Goal: Task Accomplishment & Management: Complete application form

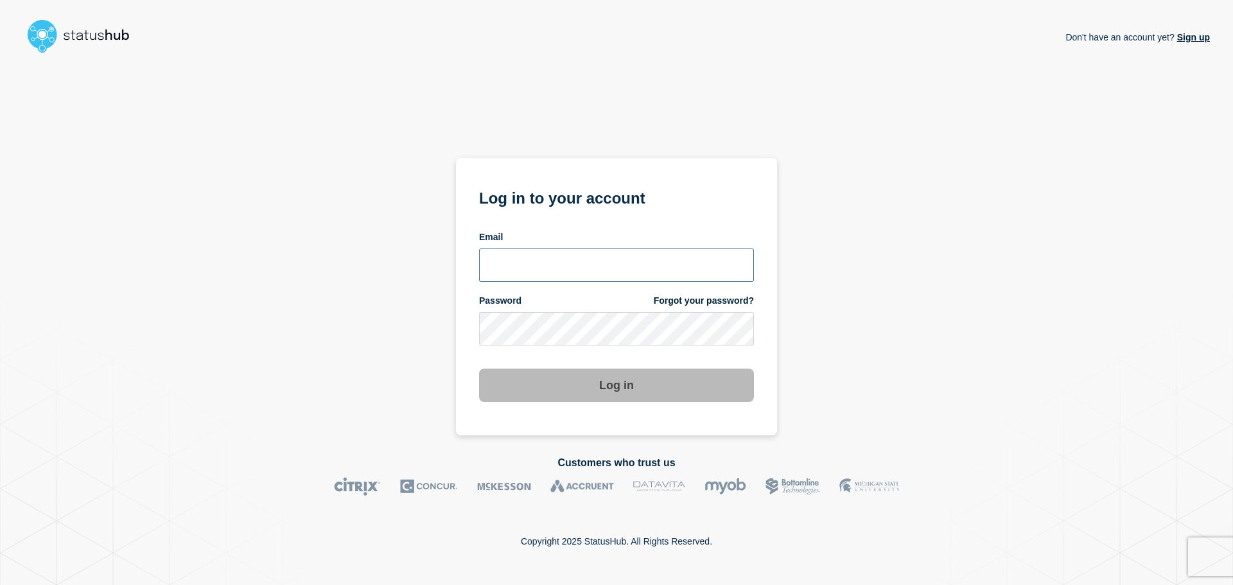
click at [568, 257] on input "email input" at bounding box center [616, 265] width 275 height 33
paste input "[EMAIL_ADDRESS][DOMAIN_NAME]"
type input "[EMAIL_ADDRESS][DOMAIN_NAME]"
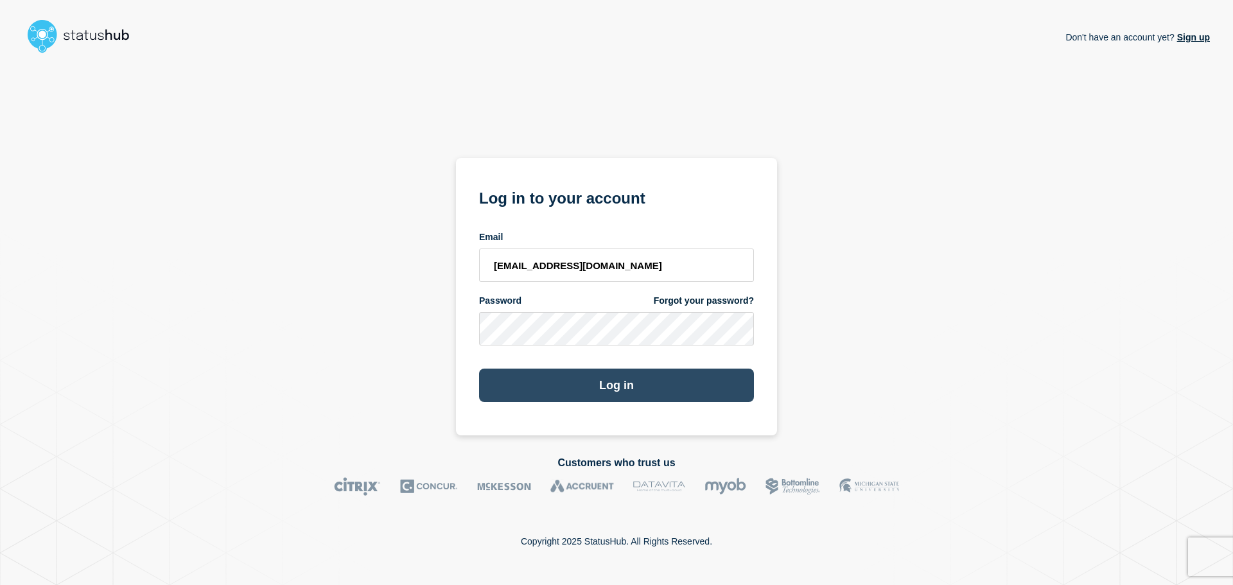
click at [632, 386] on button "Log in" at bounding box center [616, 385] width 275 height 33
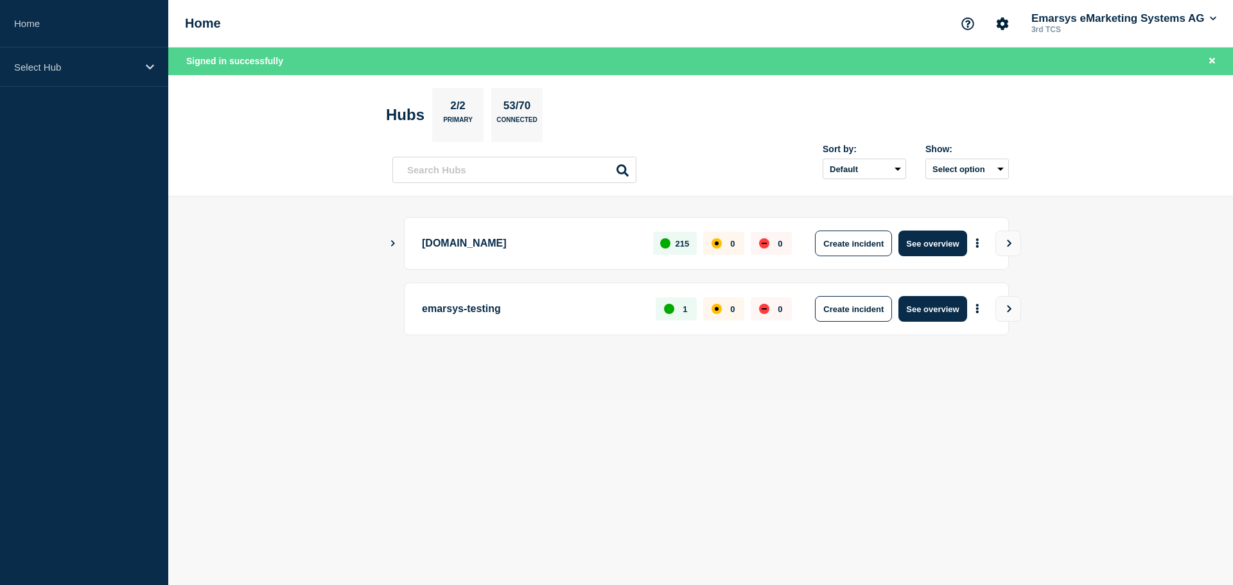
drag, startPoint x: 920, startPoint y: 408, endPoint x: 909, endPoint y: 392, distance: 19.4
click at [920, 408] on body "Home Select Hub Home Emarsys eMarketing Systems AG 3rd TCS Signed in successful…" at bounding box center [616, 292] width 1233 height 585
click at [850, 244] on button "Create incident" at bounding box center [853, 244] width 77 height 26
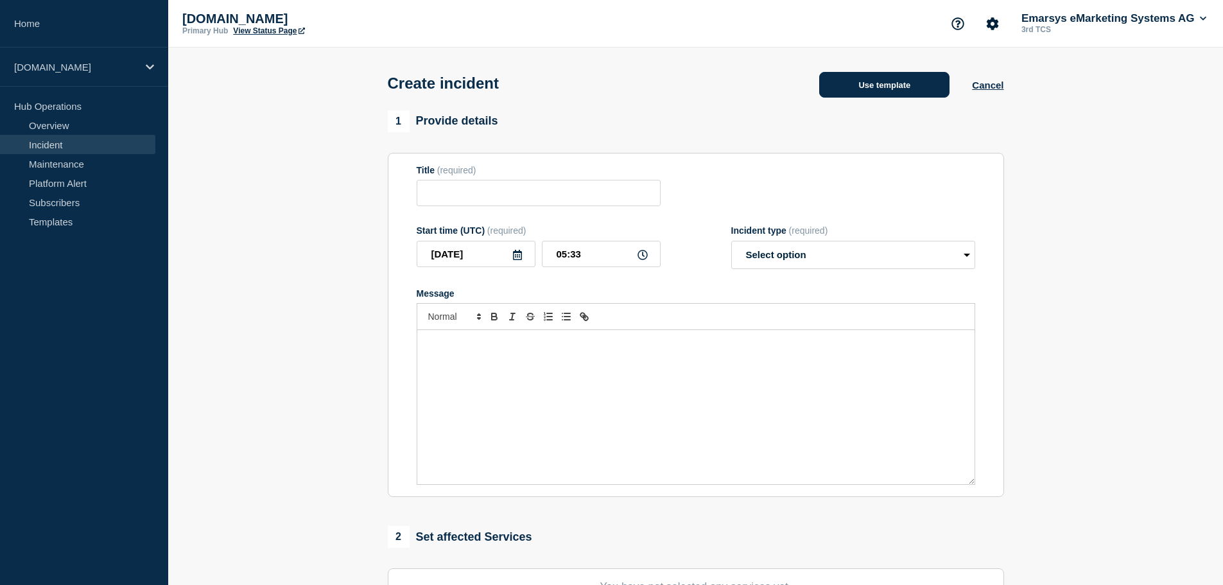
click at [902, 77] on button "Use template" at bounding box center [884, 85] width 130 height 26
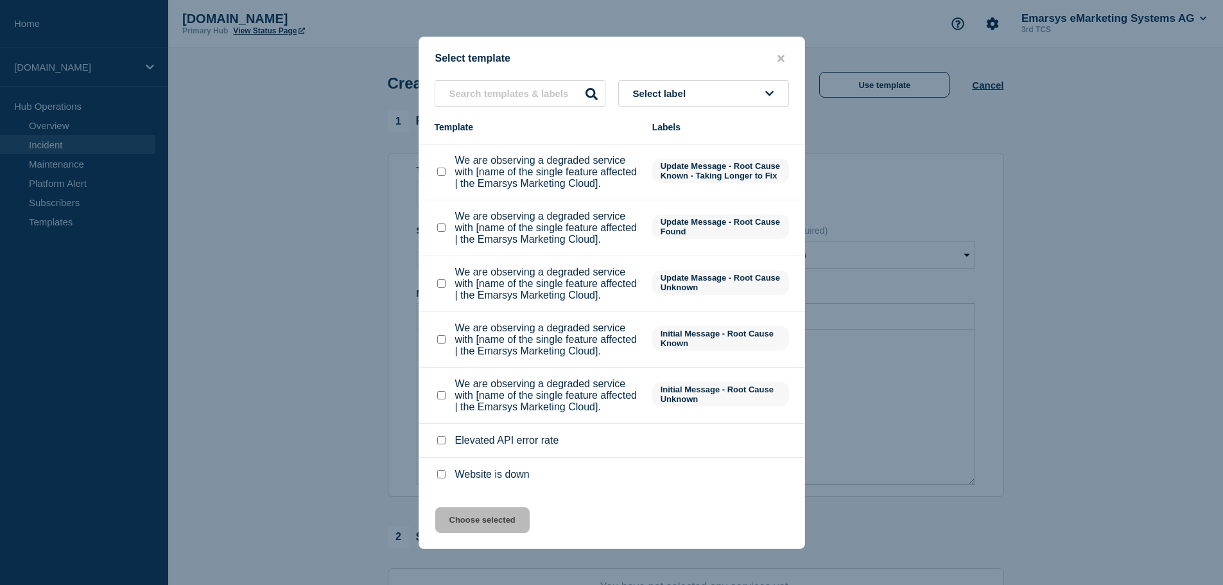
scroll to position [253, 0]
click at [441, 393] on checkbox"] "We are observing a degraded service with [name of the single feature affected |…" at bounding box center [441, 395] width 8 height 8
checkbox checkbox"] "true"
click at [506, 517] on button "Choose selected" at bounding box center [482, 520] width 94 height 26
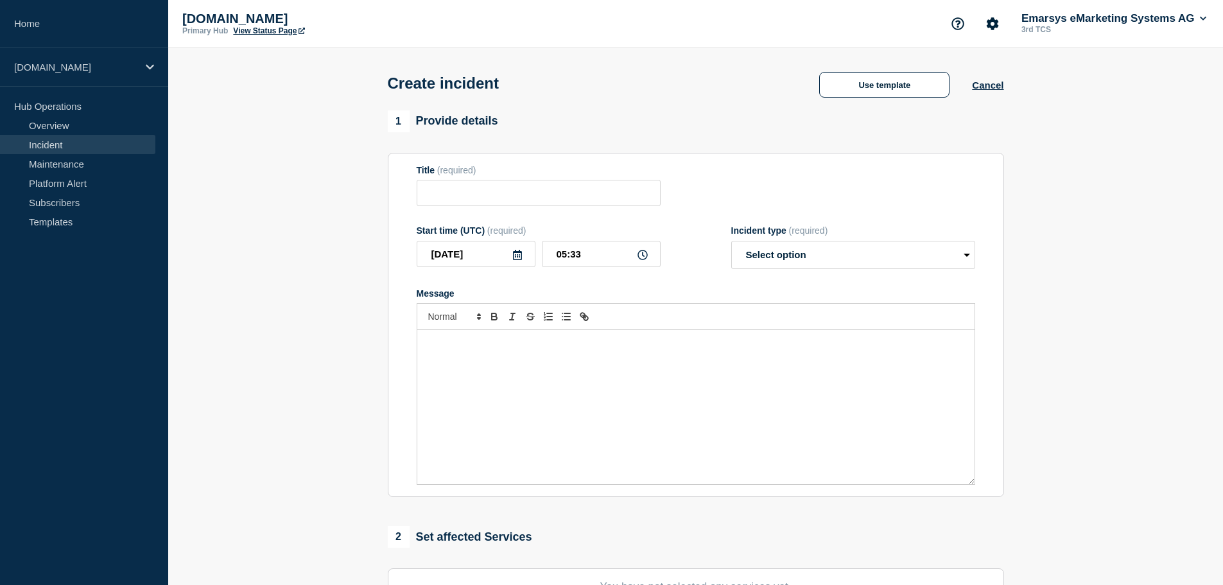
type input "We are observing a degraded service with [name of the single feature affected |…"
select select "investigating"
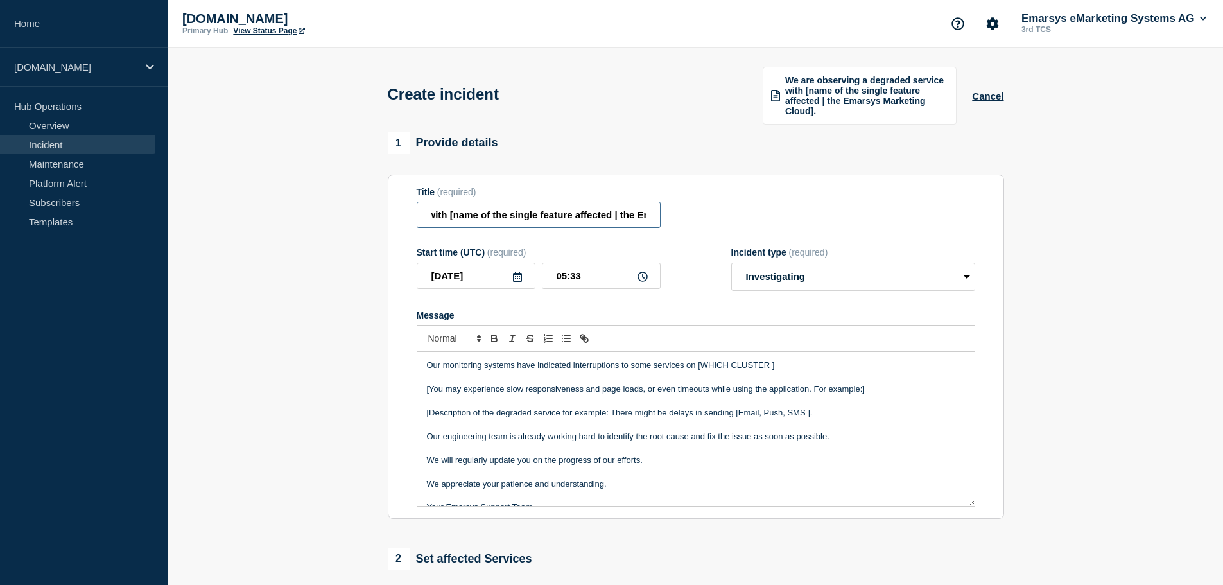
scroll to position [0, 292]
drag, startPoint x: 624, startPoint y: 219, endPoint x: 680, endPoint y: 219, distance: 55.9
click at [680, 219] on div "Title (required) We are observing a degraded service with [name of the single f…" at bounding box center [696, 208] width 559 height 42
click at [624, 214] on input "We are observing a degraded service with [name of the single feature affected |…" at bounding box center [539, 215] width 244 height 26
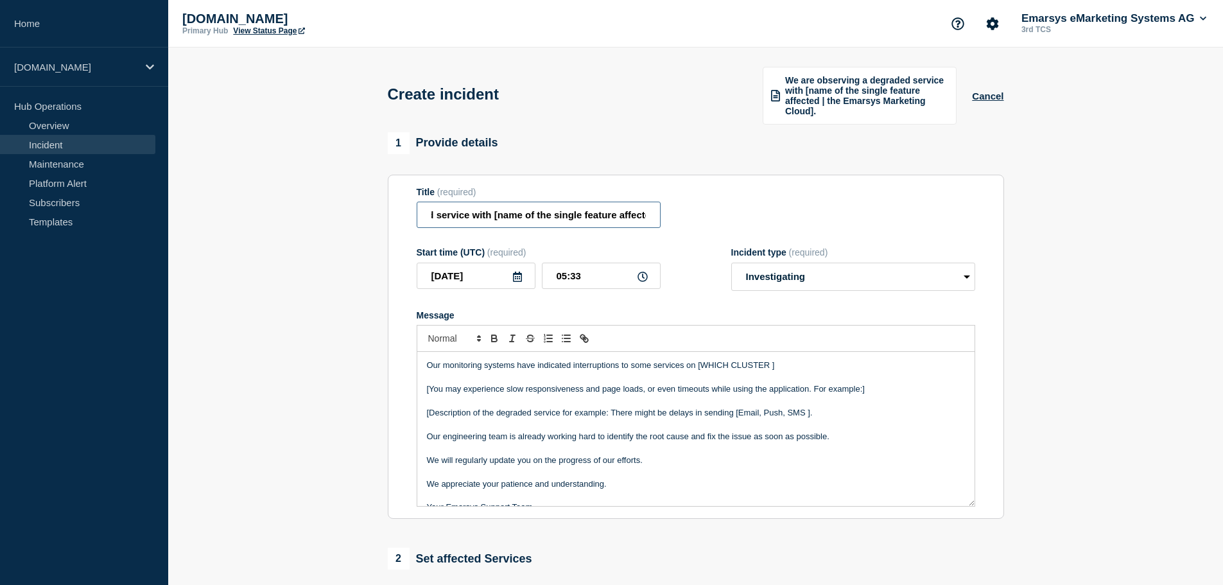
drag, startPoint x: 541, startPoint y: 217, endPoint x: 482, endPoint y: 214, distance: 58.5
click at [478, 215] on input "We are observing a degraded service with [name of the single feature affected |…" at bounding box center [539, 215] width 244 height 26
click at [509, 214] on input "We are observing a degraded service with [name of the single feature affected |…" at bounding box center [539, 215] width 244 height 26
drag, startPoint x: 494, startPoint y: 214, endPoint x: 643, endPoint y: 220, distance: 149.1
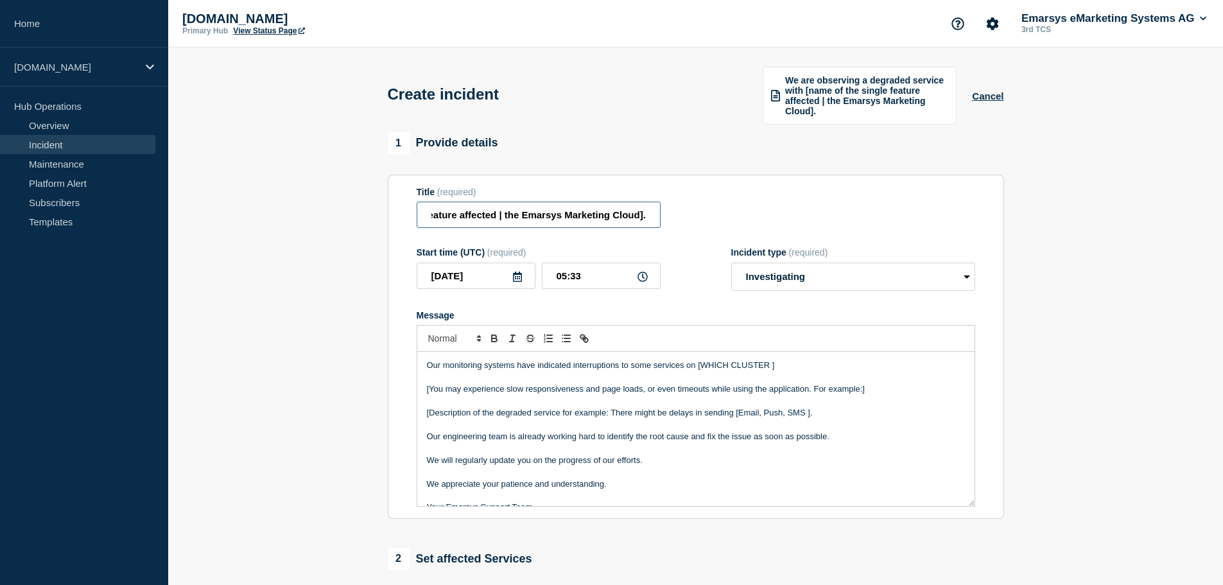
click at [643, 220] on input "We are observing a degraded service with [name of the single feature affected |…" at bounding box center [539, 215] width 244 height 26
paste input "Email List Unsubscribe"
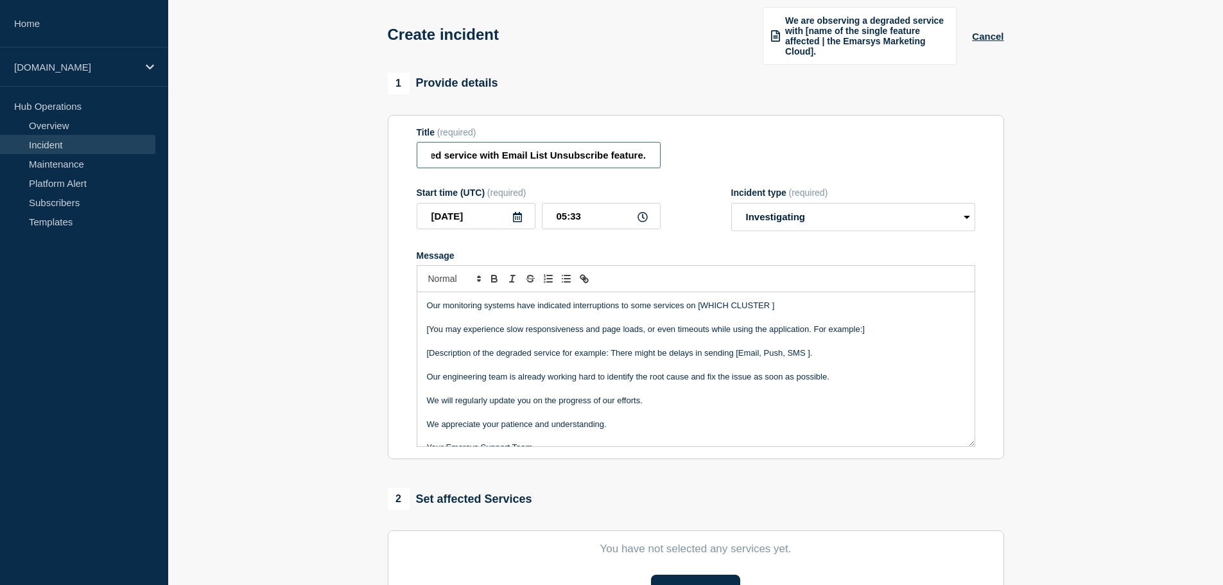
scroll to position [64, 0]
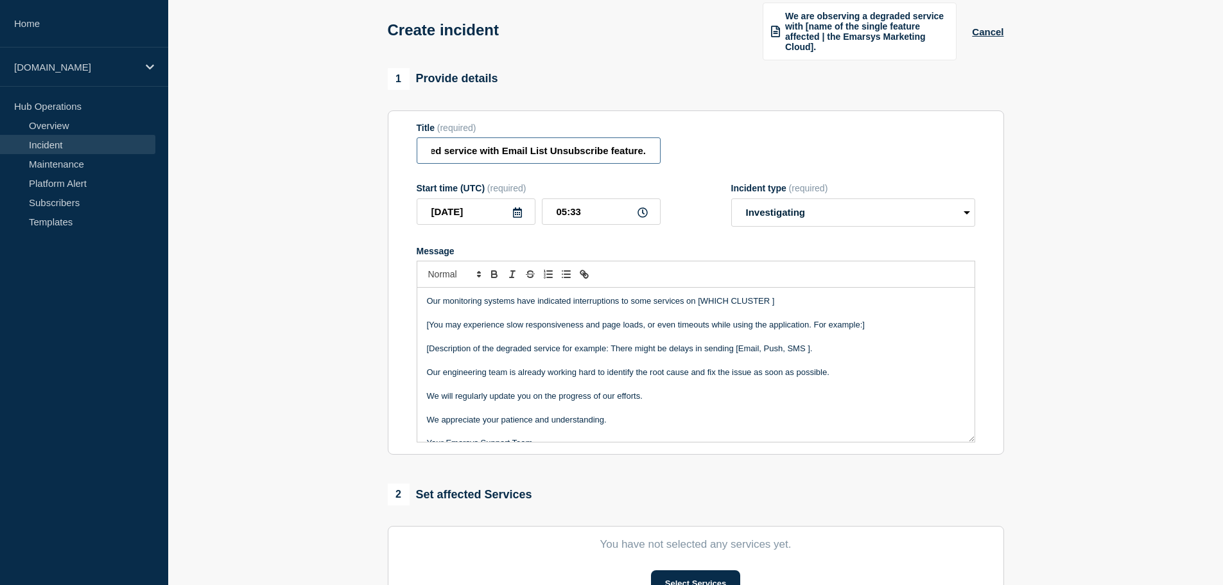
type input "We are observing a degraded service with Email List Unsubscribe feature."
drag, startPoint x: 698, startPoint y: 299, endPoint x: 774, endPoint y: 301, distance: 76.4
click at [774, 301] on p "Our monitoring systems have indicated interruptions to some services on [WHICH …" at bounding box center [696, 301] width 538 height 12
drag, startPoint x: 631, startPoint y: 301, endPoint x: 683, endPoint y: 302, distance: 51.4
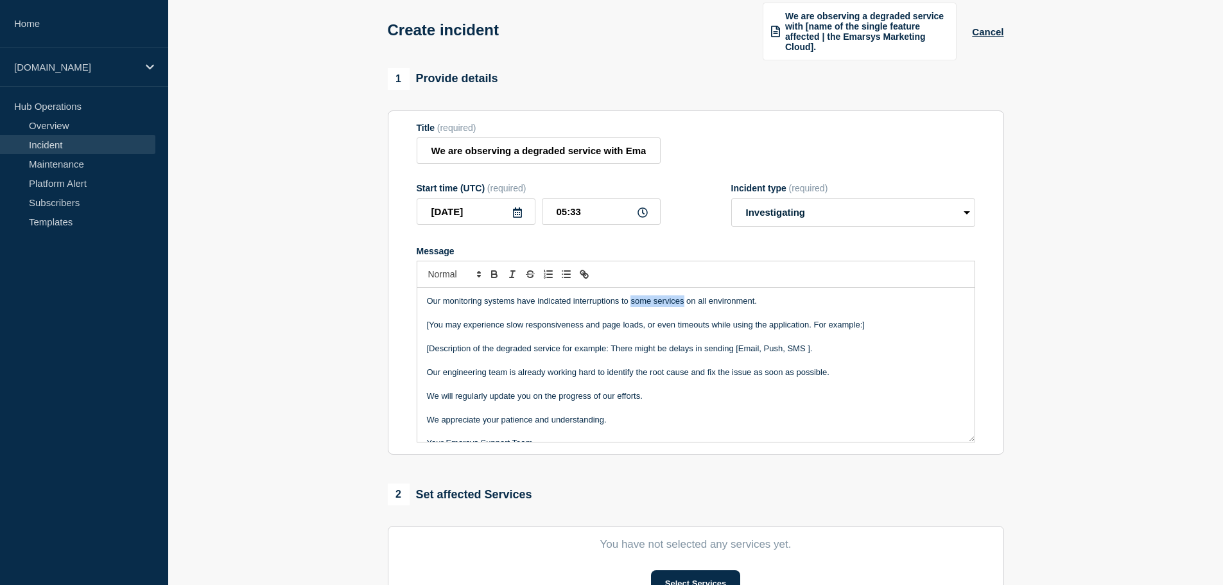
click at [683, 302] on p "Our monitoring systems have indicated interruptions to some services on all env…" at bounding box center [696, 301] width 538 height 12
drag, startPoint x: 627, startPoint y: 148, endPoint x: 641, endPoint y: 149, distance: 13.5
click at [641, 149] on input "We are observing a degraded service with Email List Unsubscribe feature." at bounding box center [539, 150] width 244 height 26
click at [631, 301] on p "Our monitoring systems have indicated interruptions to on all environment." at bounding box center [696, 301] width 538 height 12
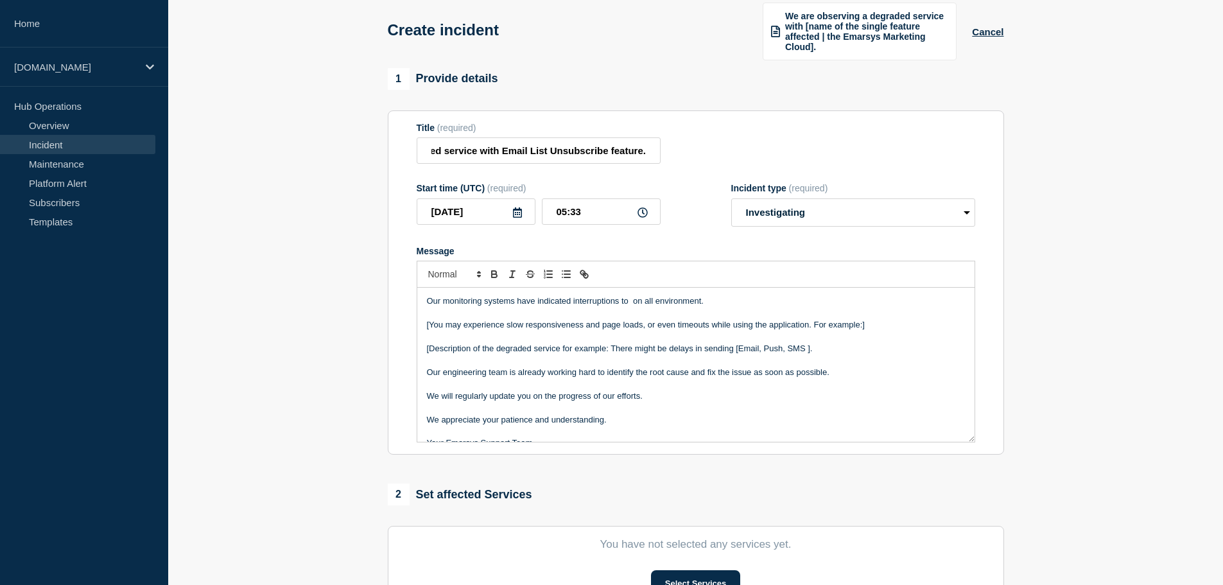
scroll to position [0, 0]
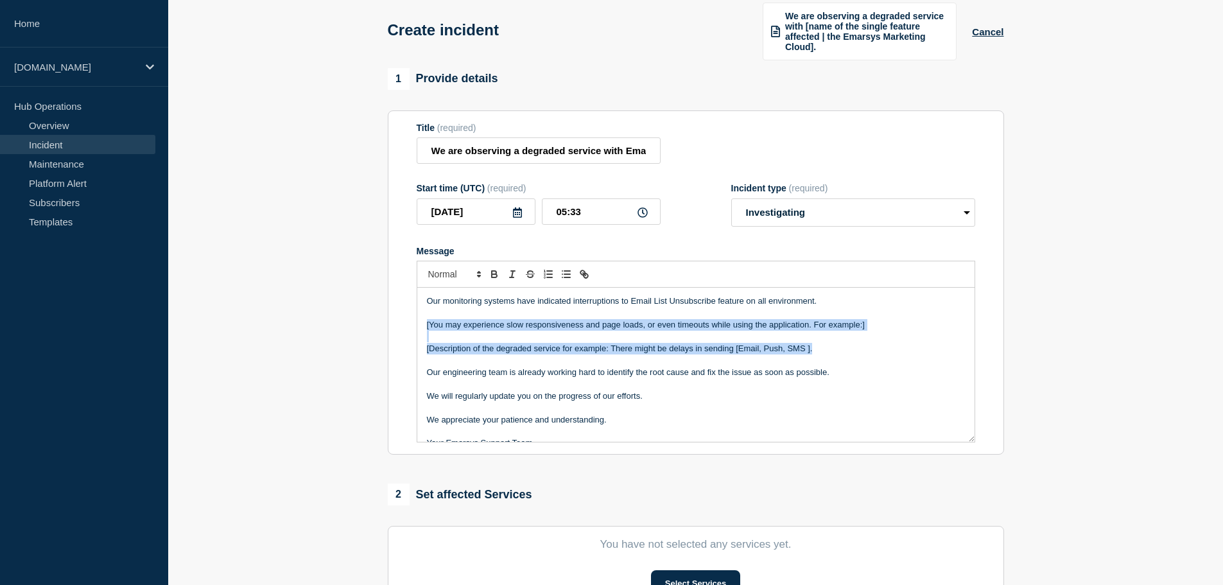
drag, startPoint x: 830, startPoint y: 348, endPoint x: 416, endPoint y: 320, distance: 414.5
click at [417, 320] on div "Our monitoring systems have indicated interruptions to Email List Unsubscribe f…" at bounding box center [696, 365] width 559 height 155
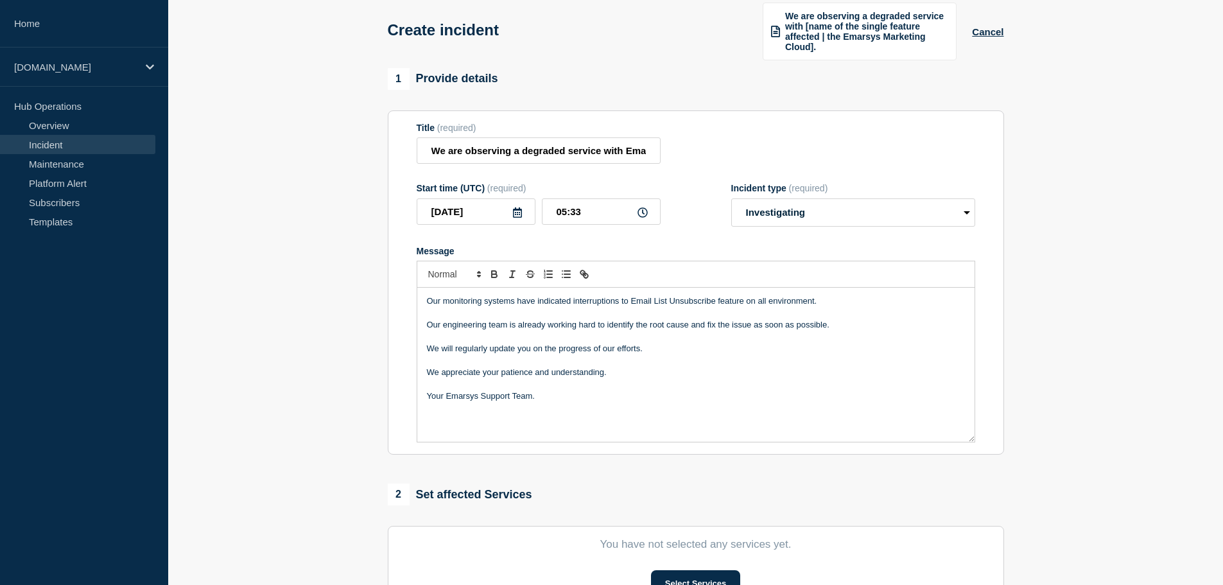
click at [853, 326] on p "Our engineering team is already working hard to identify the root cause and fix…" at bounding box center [696, 325] width 538 height 12
drag, startPoint x: 856, startPoint y: 299, endPoint x: 203, endPoint y: 284, distance: 653.3
click at [210, 287] on section "1 Provide details Title (required) We are observing a degraded service with Ema…" at bounding box center [695, 435] width 1055 height 735
copy p "Our monitoring systems have indicated interruptions to Email List Unsubscribe f…"
click at [870, 306] on p "Our monitoring systems have indicated interruptions to Email List Unsubscribe f…" at bounding box center [696, 301] width 538 height 12
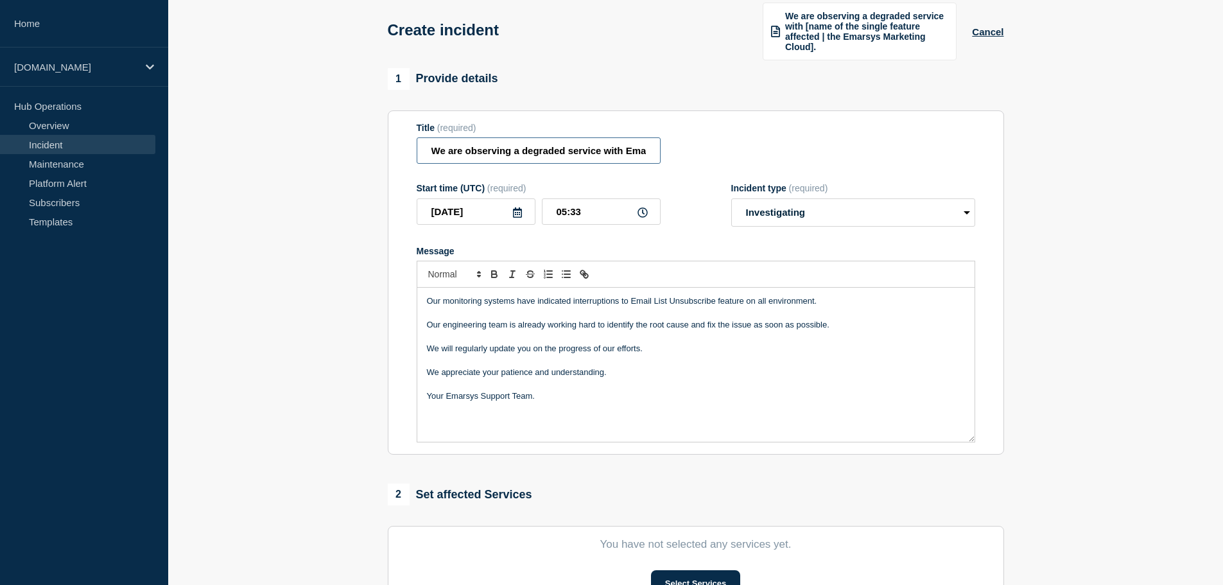
scroll to position [0, 124]
drag, startPoint x: 627, startPoint y: 154, endPoint x: 694, endPoint y: 154, distance: 66.8
click at [694, 154] on div "Title (required) We are observing a degraded service with Email List Unsubscrib…" at bounding box center [696, 144] width 559 height 42
click at [884, 336] on p "Message" at bounding box center [696, 337] width 538 height 12
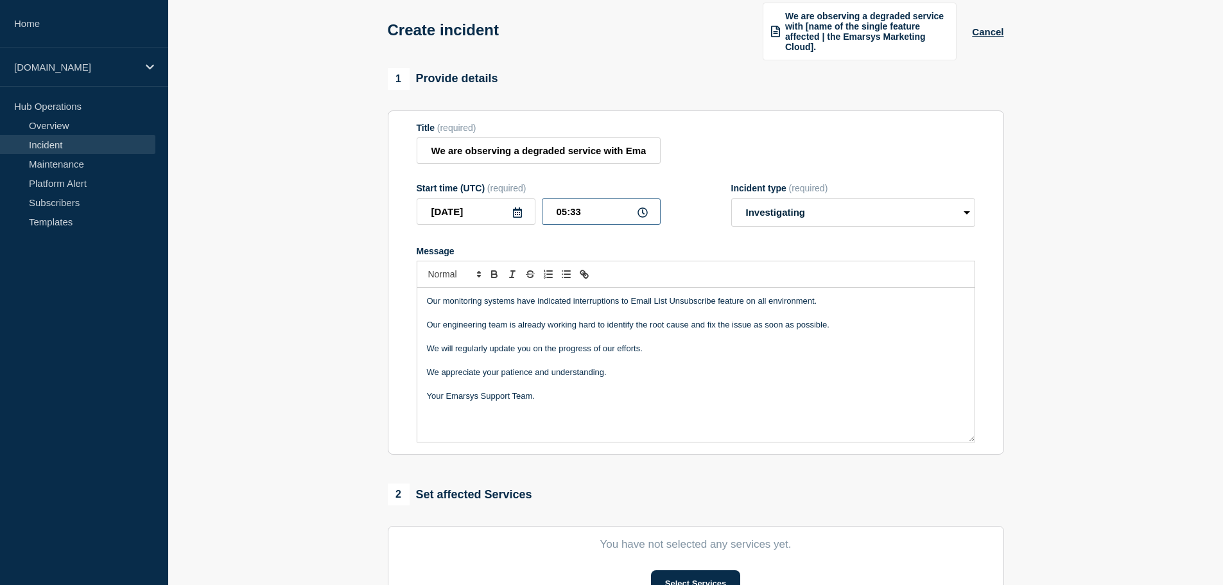
drag, startPoint x: 573, startPoint y: 211, endPoint x: 586, endPoint y: 211, distance: 12.2
click at [586, 211] on input "05:33" at bounding box center [601, 211] width 119 height 26
type input "05:18"
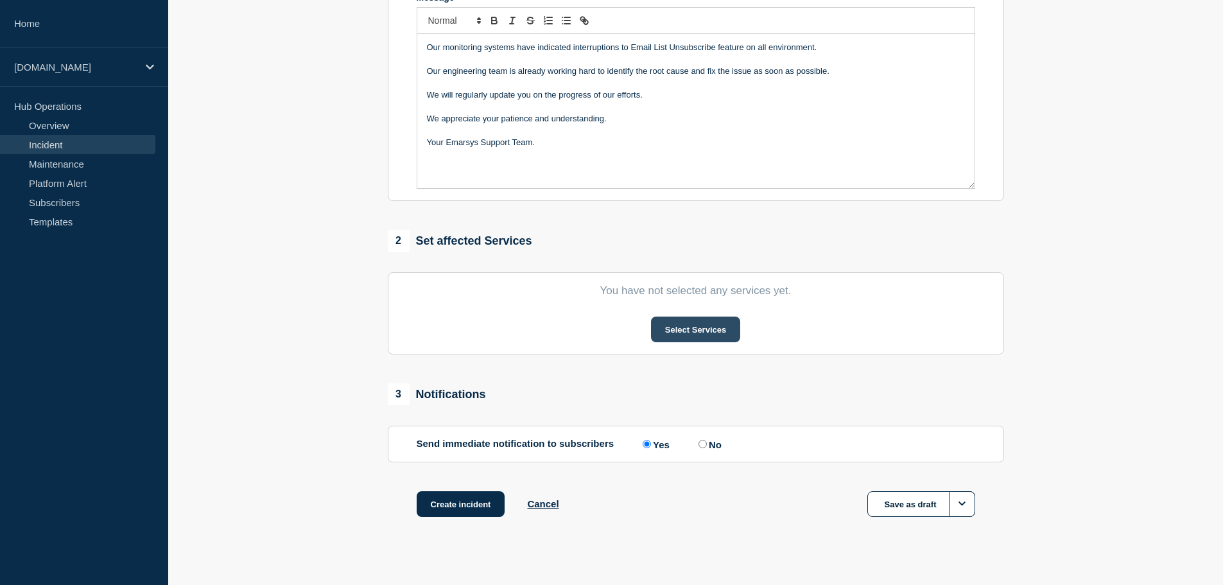
scroll to position [321, 0]
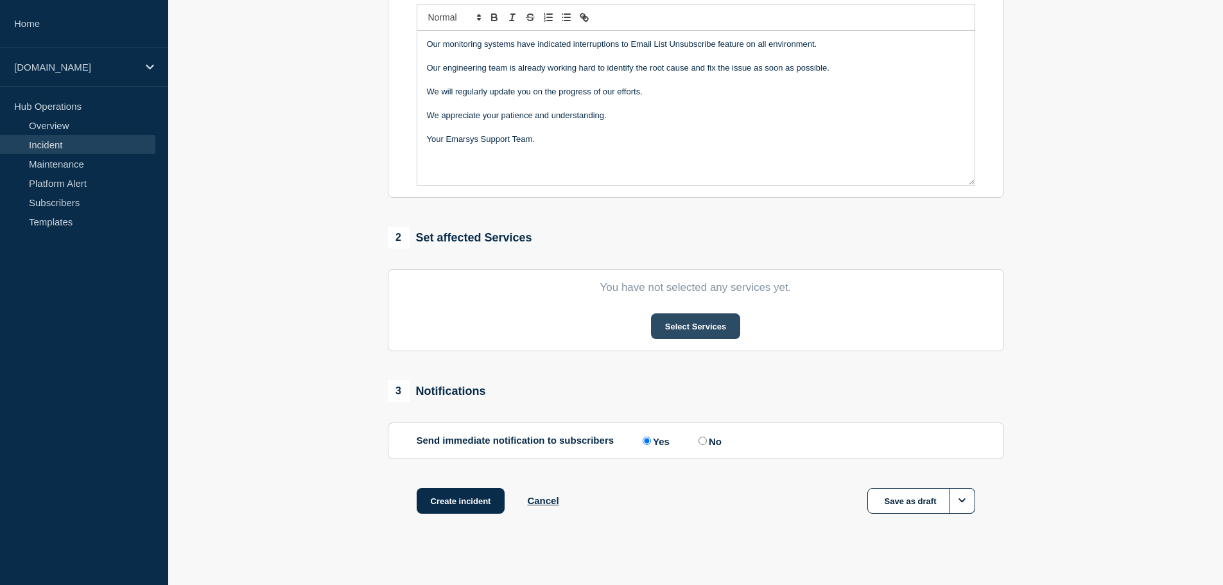
click at [724, 325] on button "Select Services" at bounding box center [695, 326] width 89 height 26
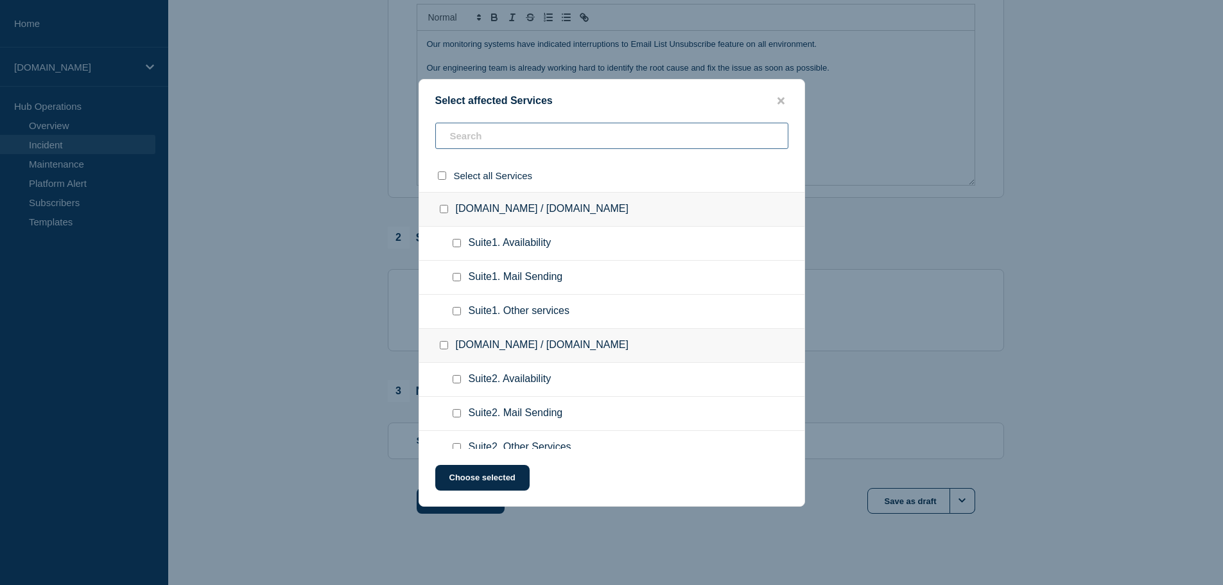
click at [487, 139] on input "text" at bounding box center [611, 136] width 353 height 26
type input "mail sending"
click at [441, 176] on input "select all checkbox" at bounding box center [442, 175] width 8 height 8
checkbox input "true"
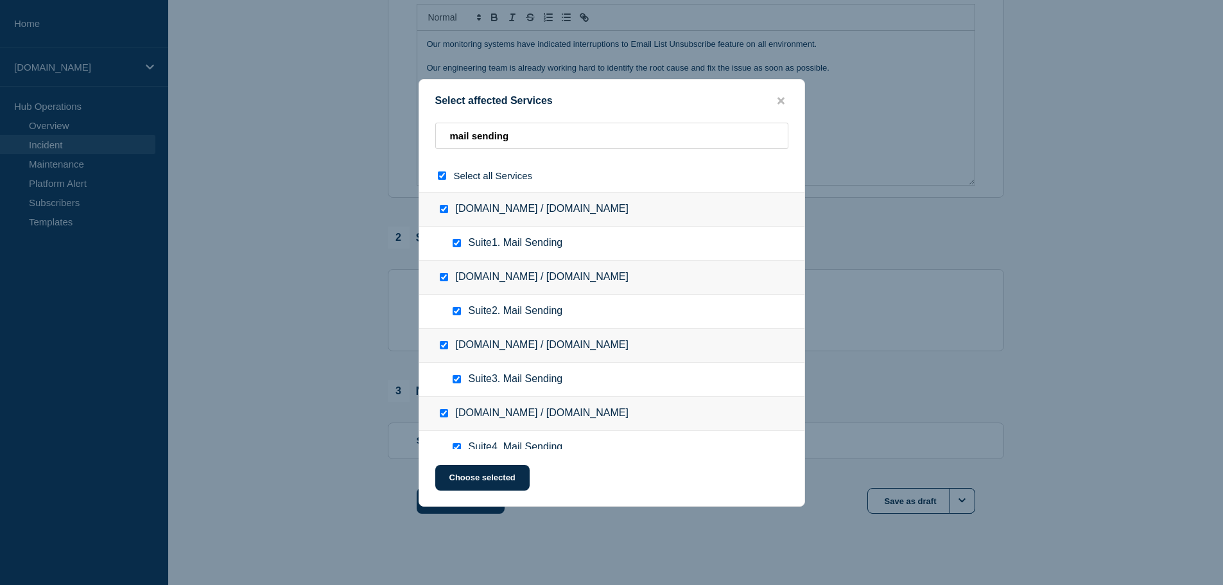
checkbox input "true"
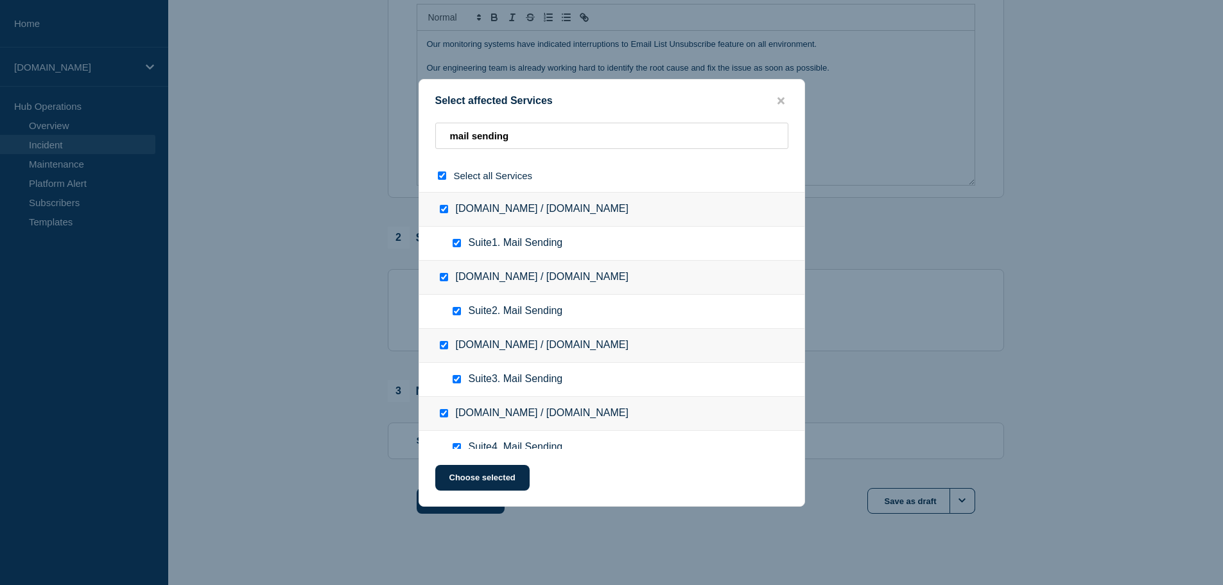
checkbox input "true"
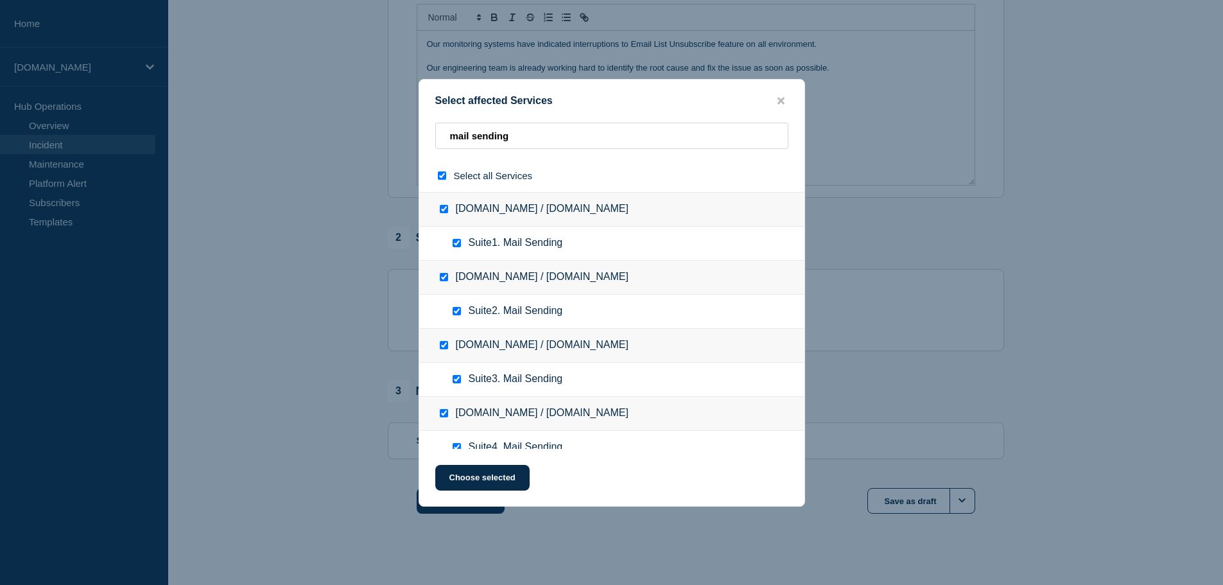
checkbox input "true"
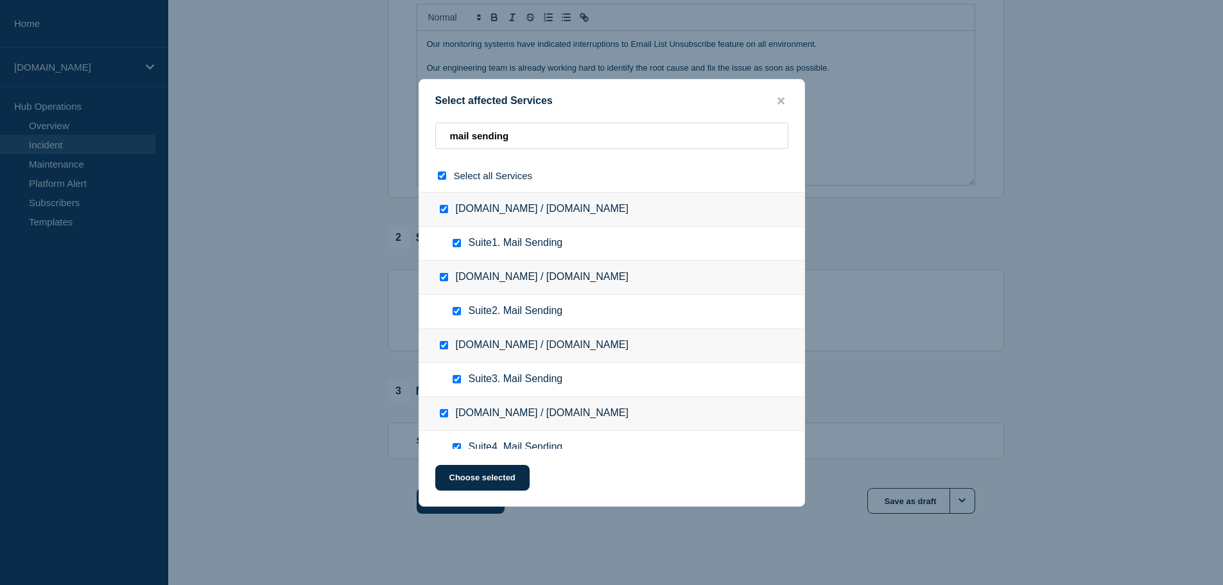
checkbox input "true"
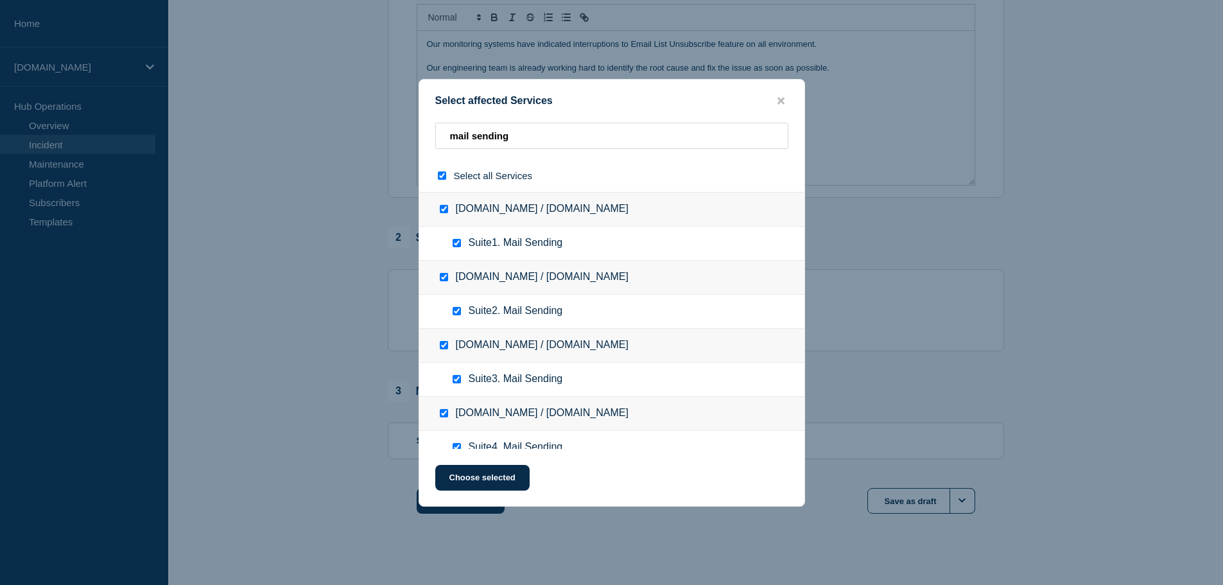
checkbox input "true"
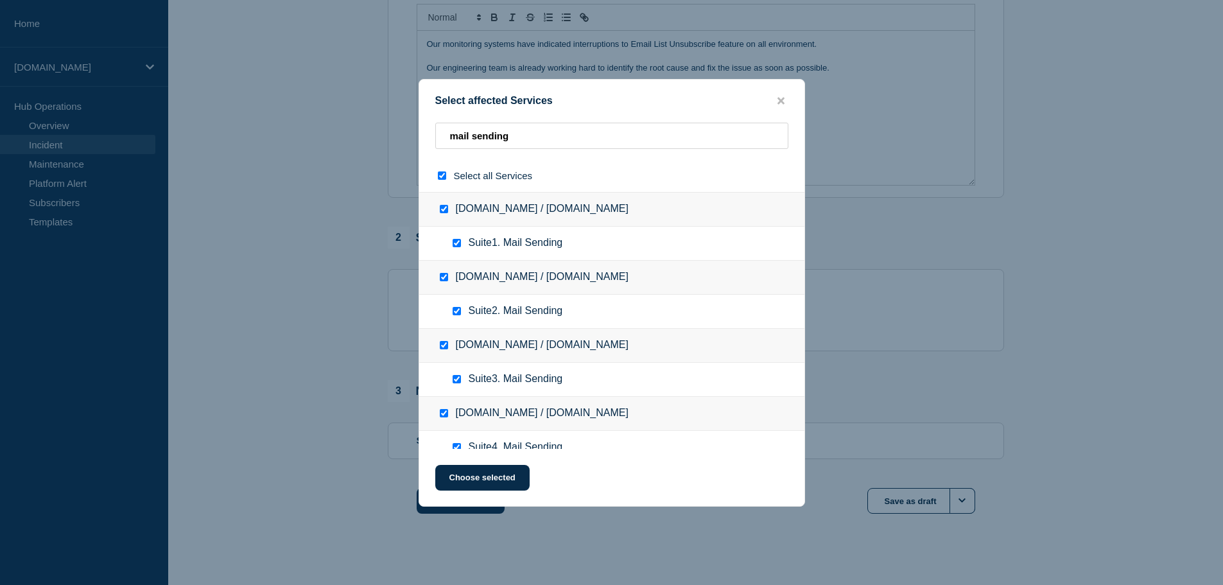
checkbox input "true"
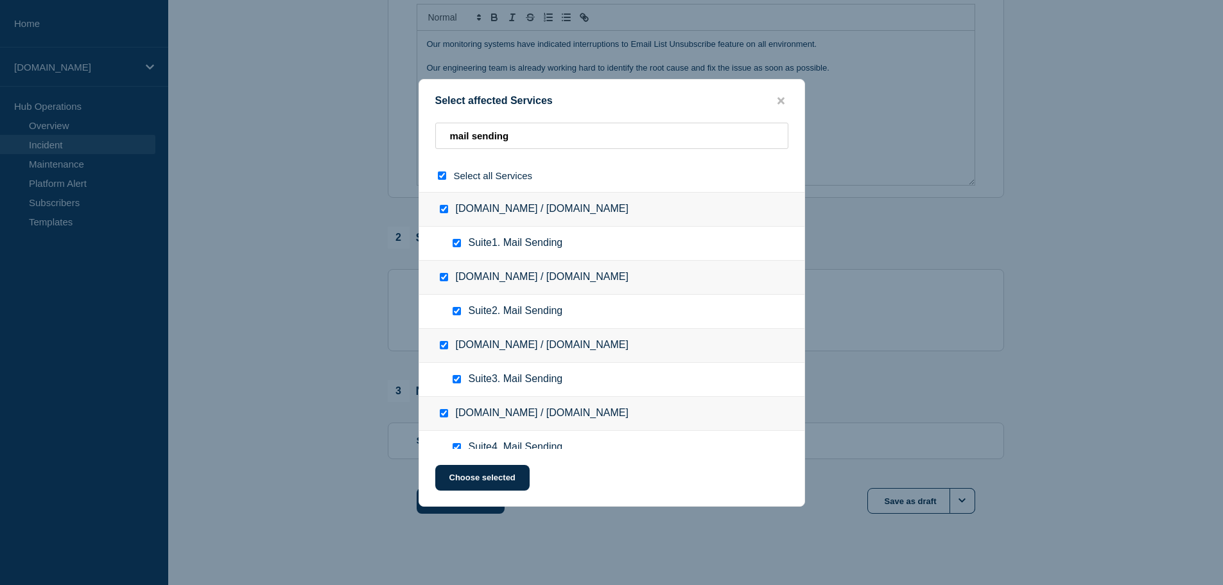
checkbox input "true"
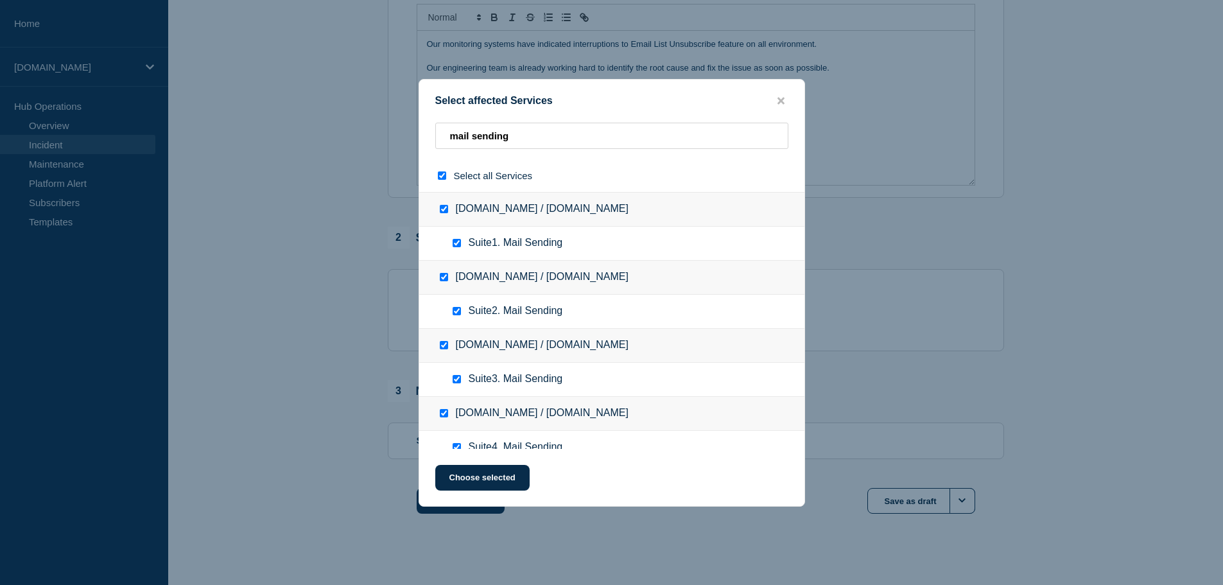
checkbox input "true"
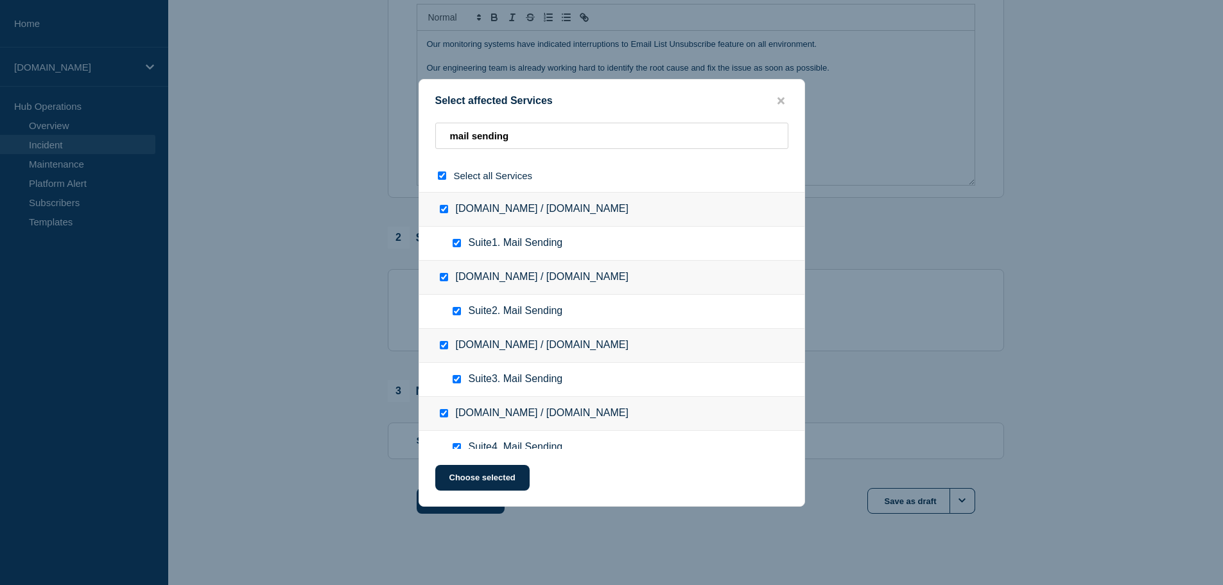
checkbox input "true"
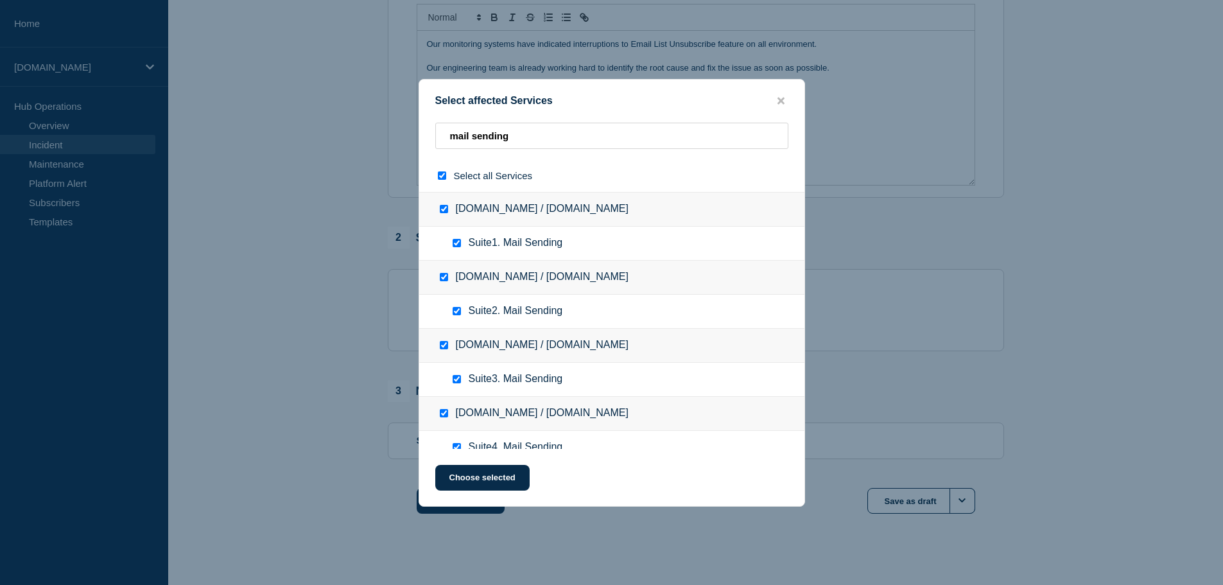
checkbox input "true"
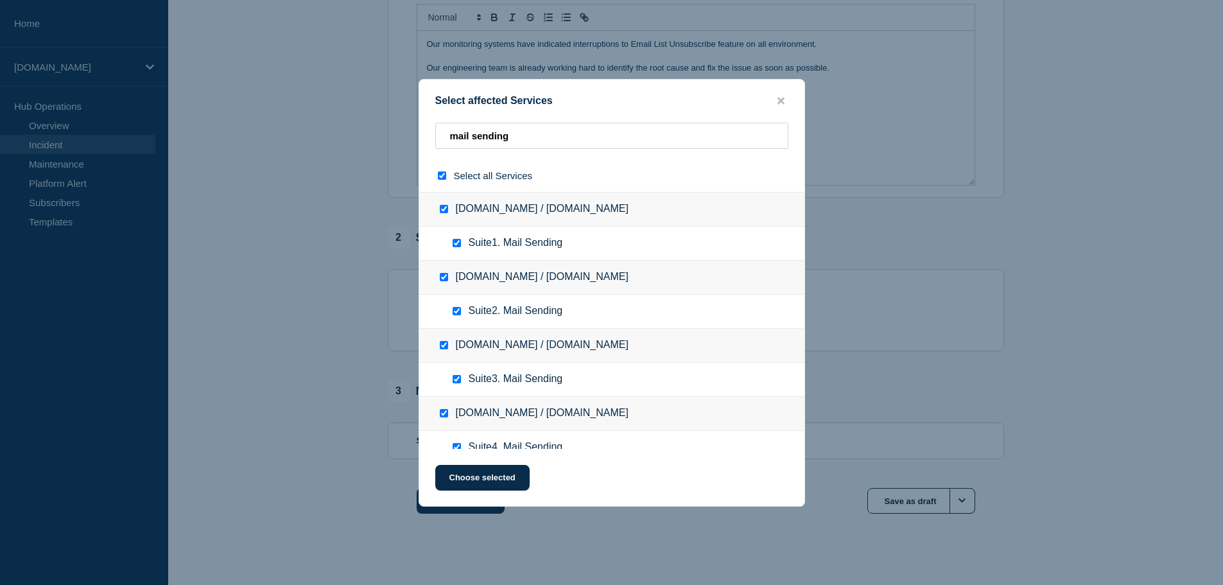
checkbox input "true"
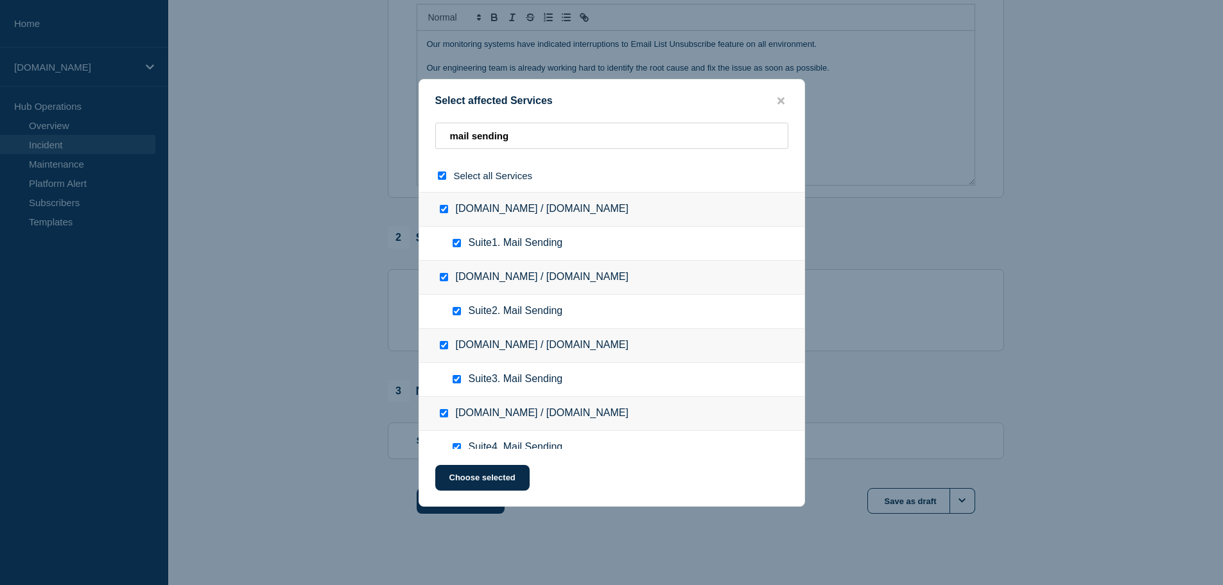
checkbox input "true"
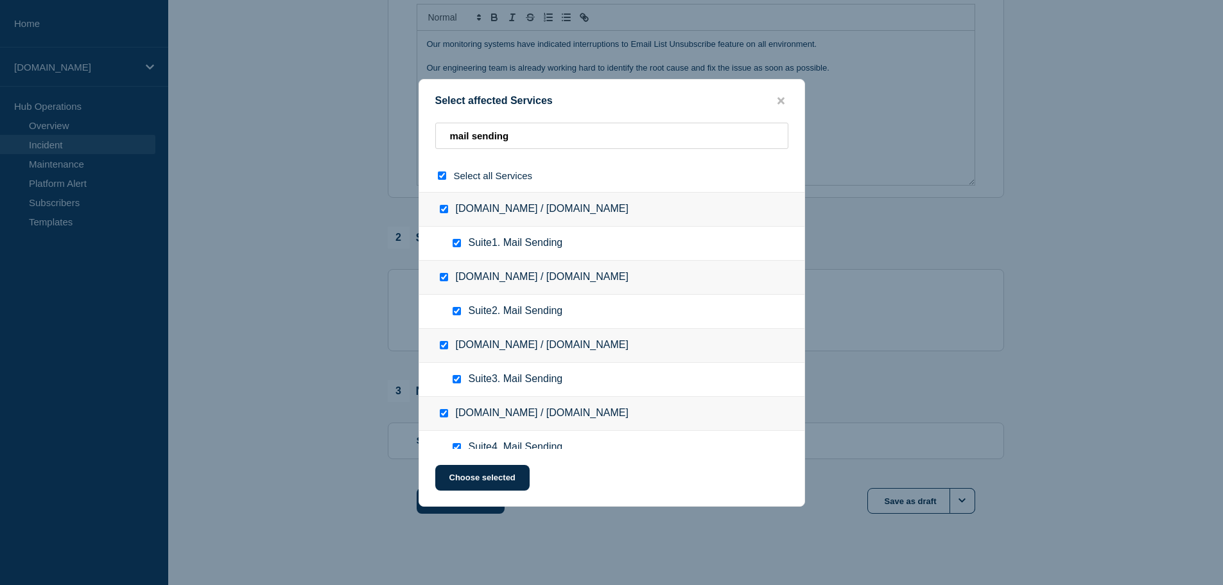
checkbox input "true"
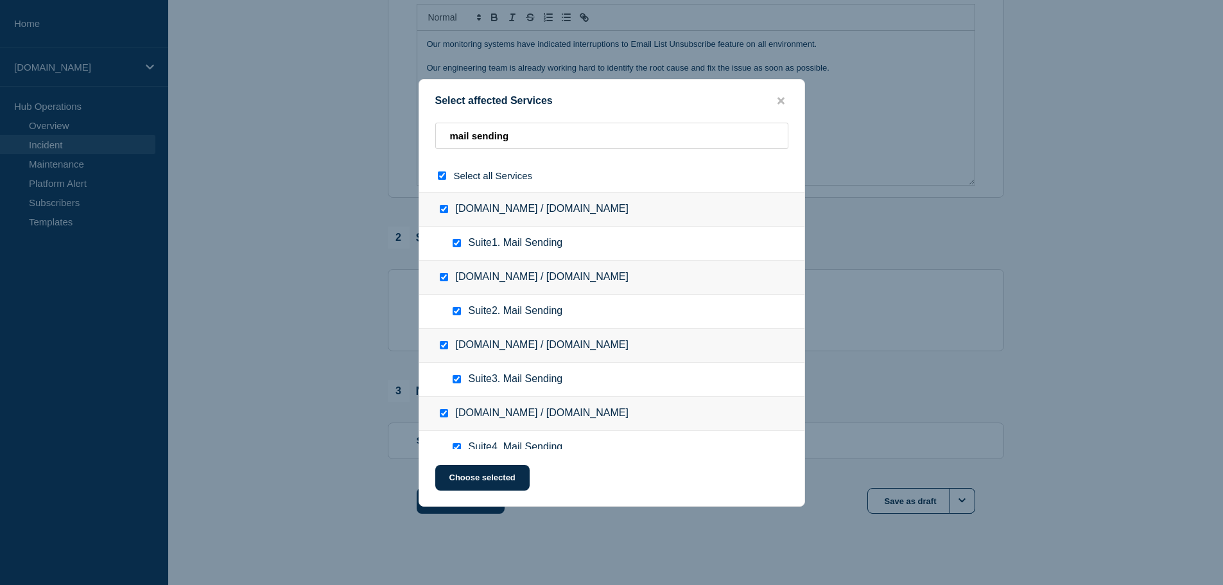
checkbox input "true"
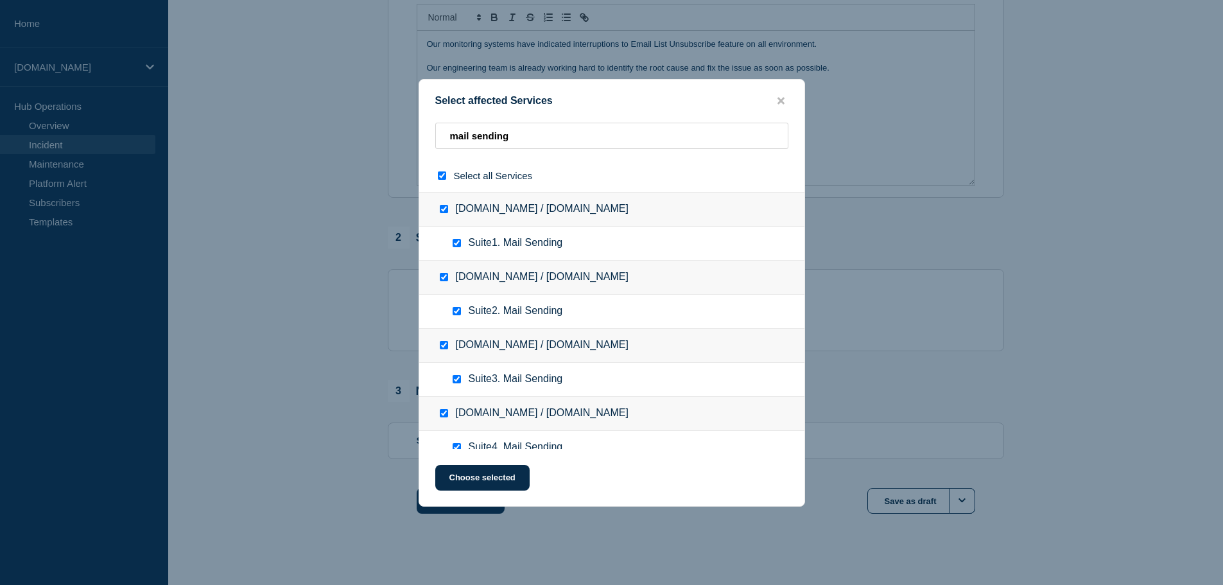
checkbox input "true"
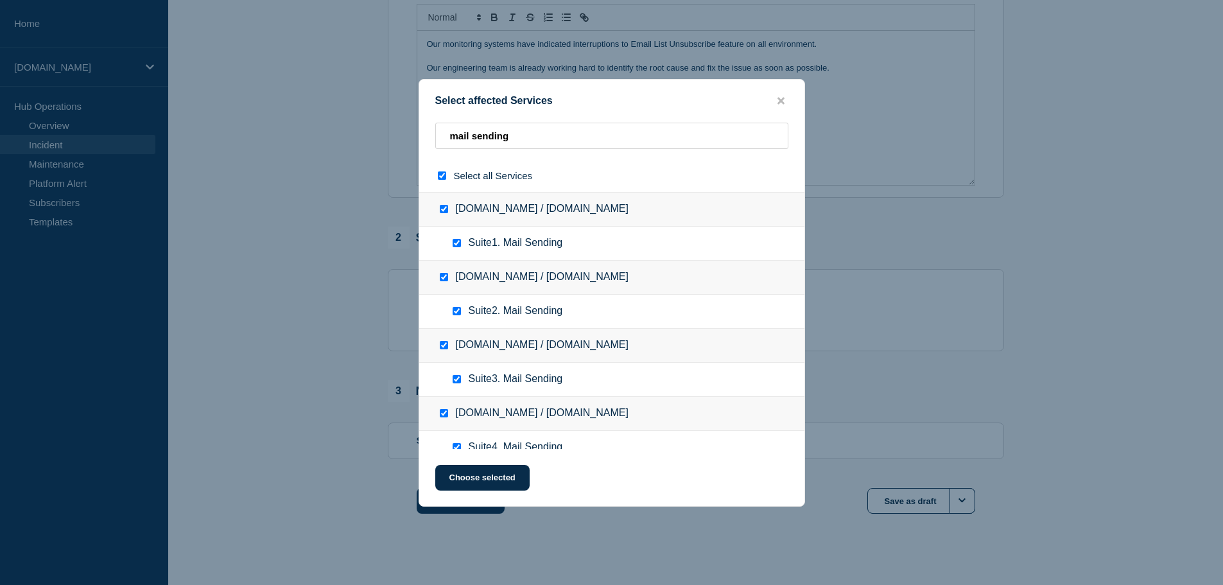
checkbox input "true"
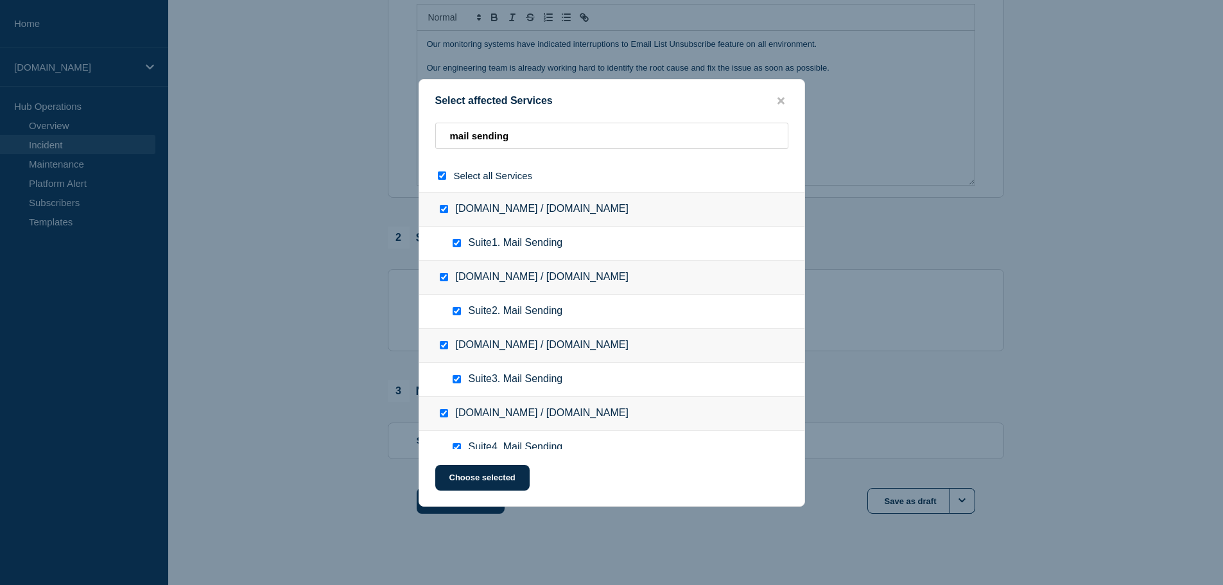
checkbox input "true"
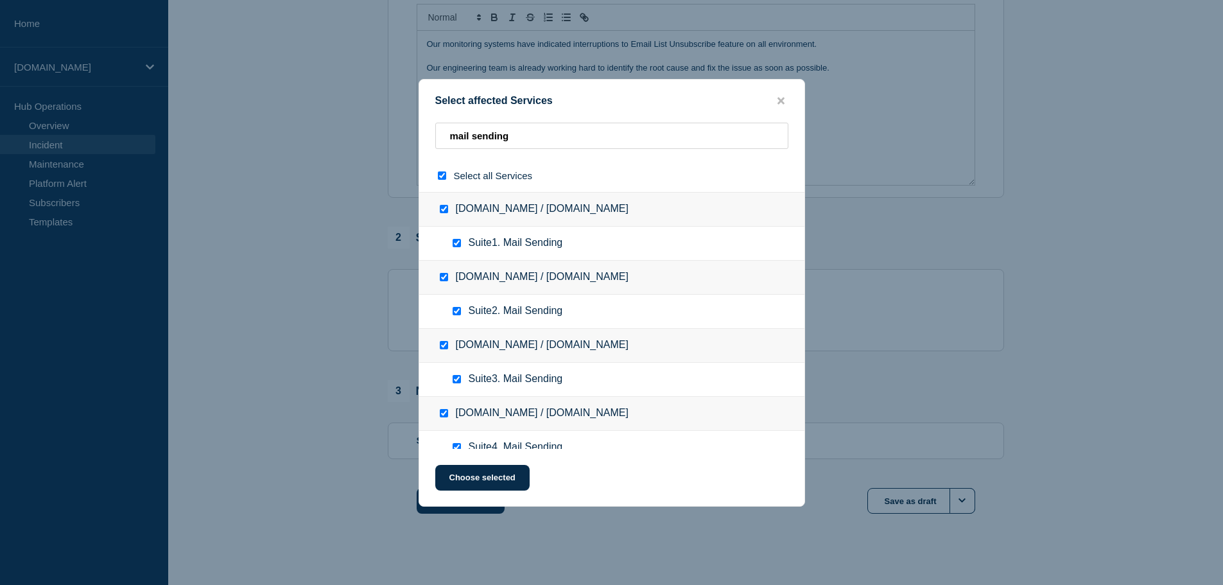
checkbox input "true"
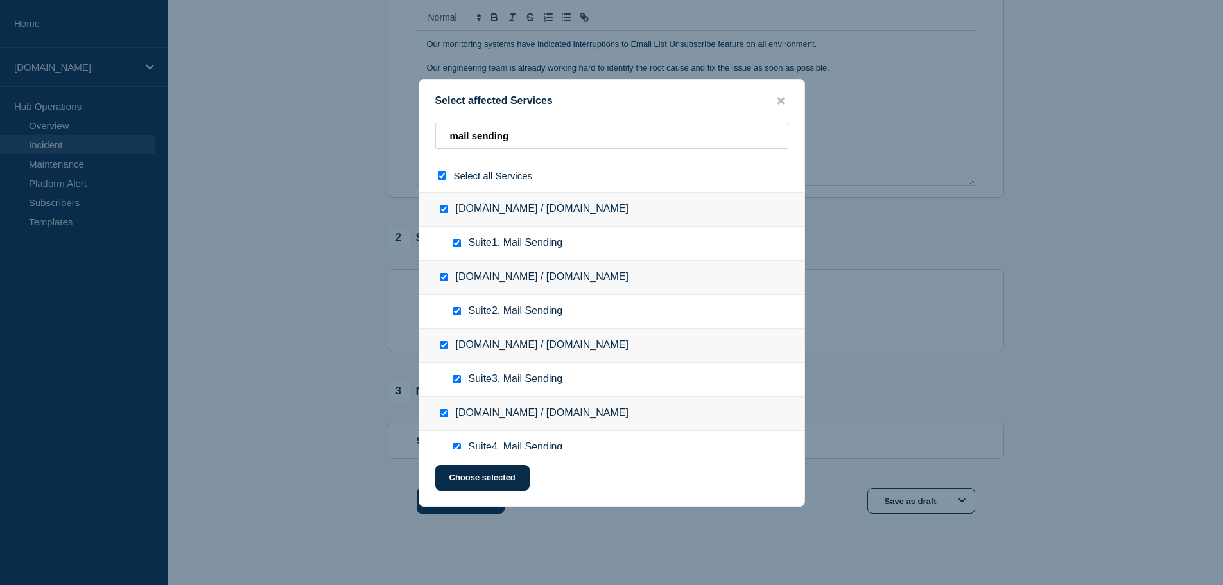
checkbox input "true"
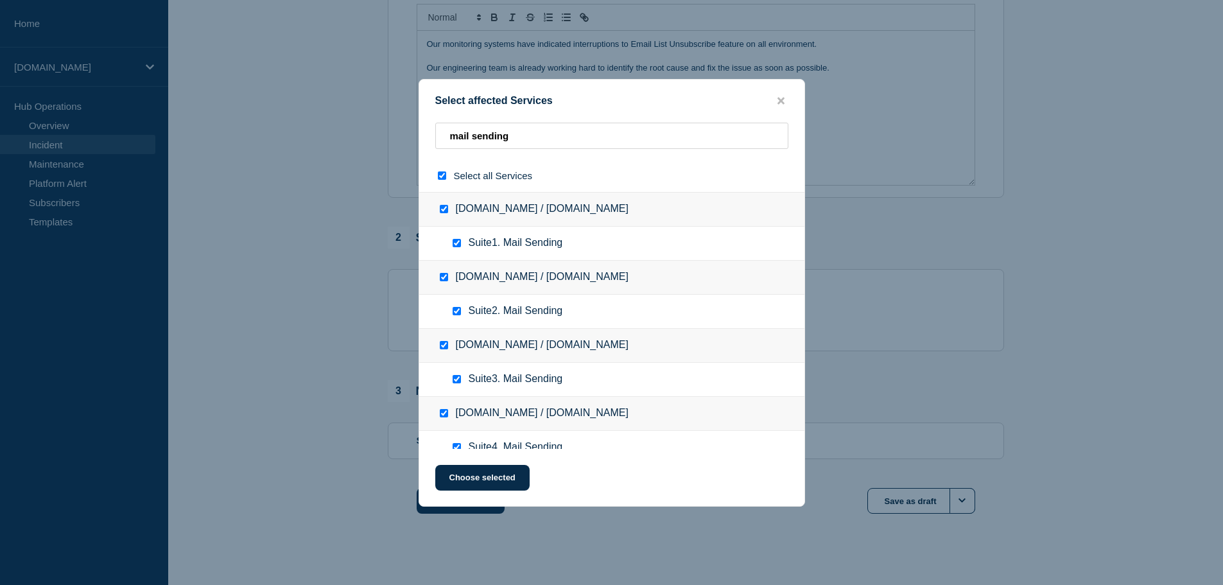
checkbox input "true"
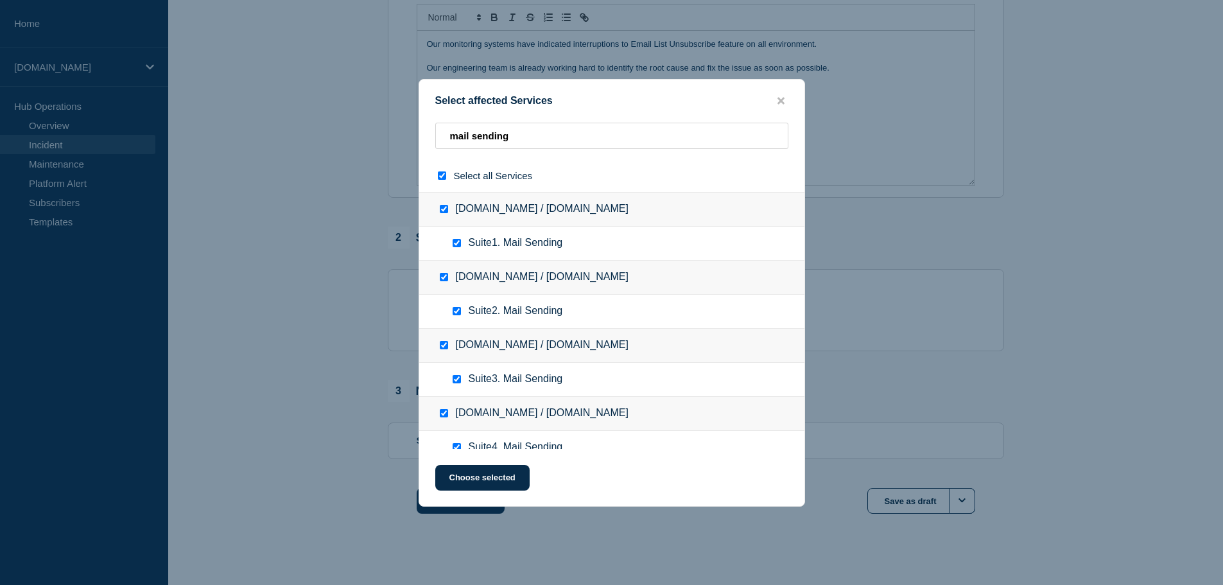
checkbox input "true"
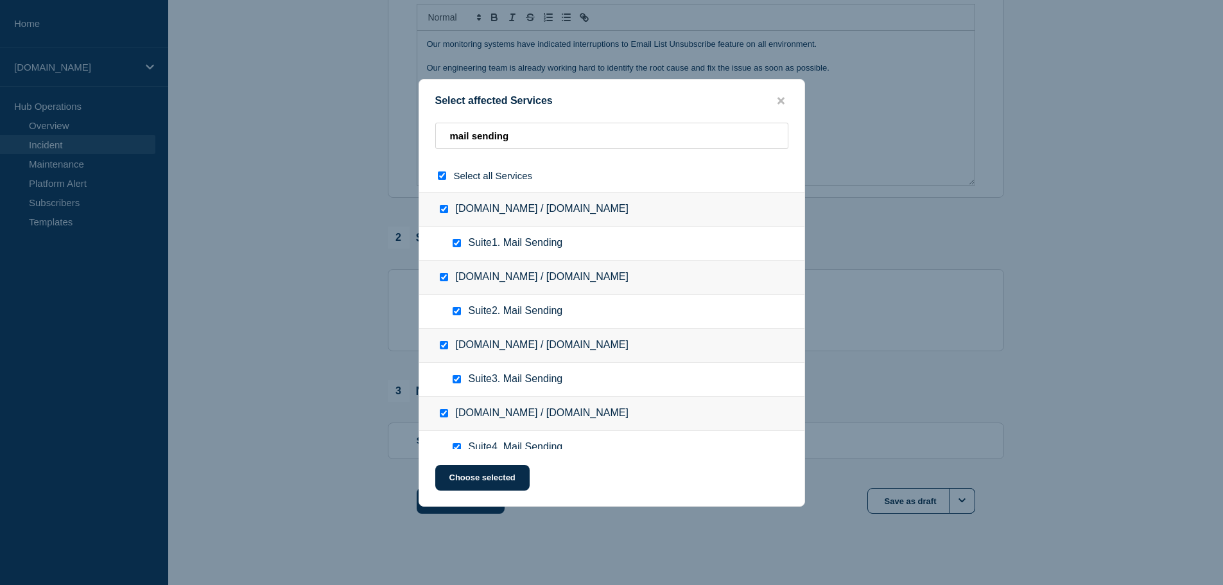
checkbox input "true"
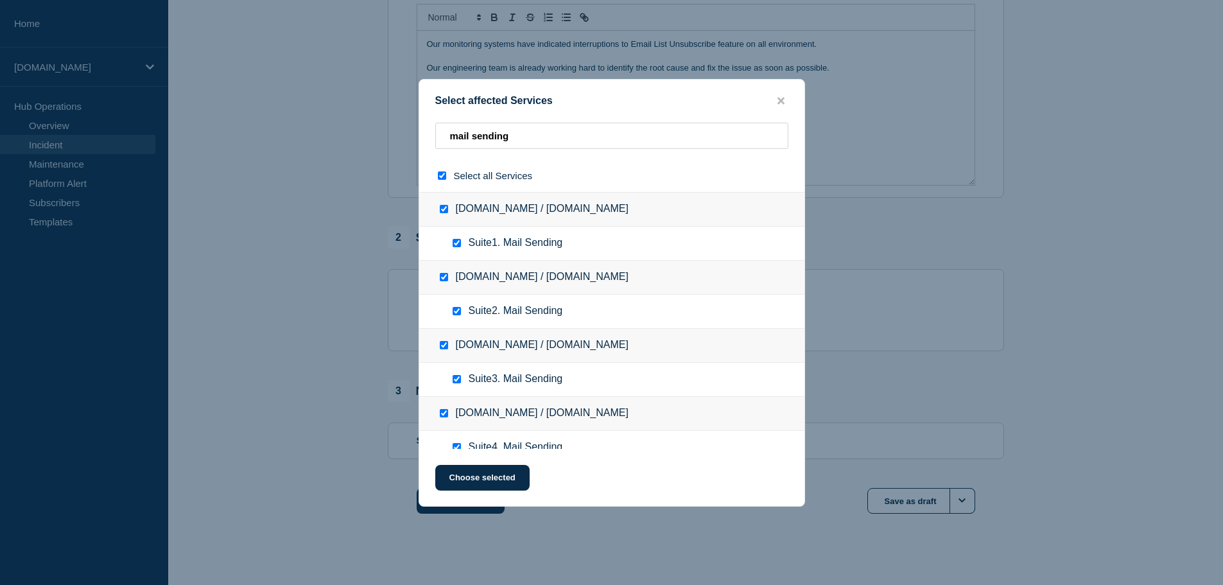
checkbox input "true"
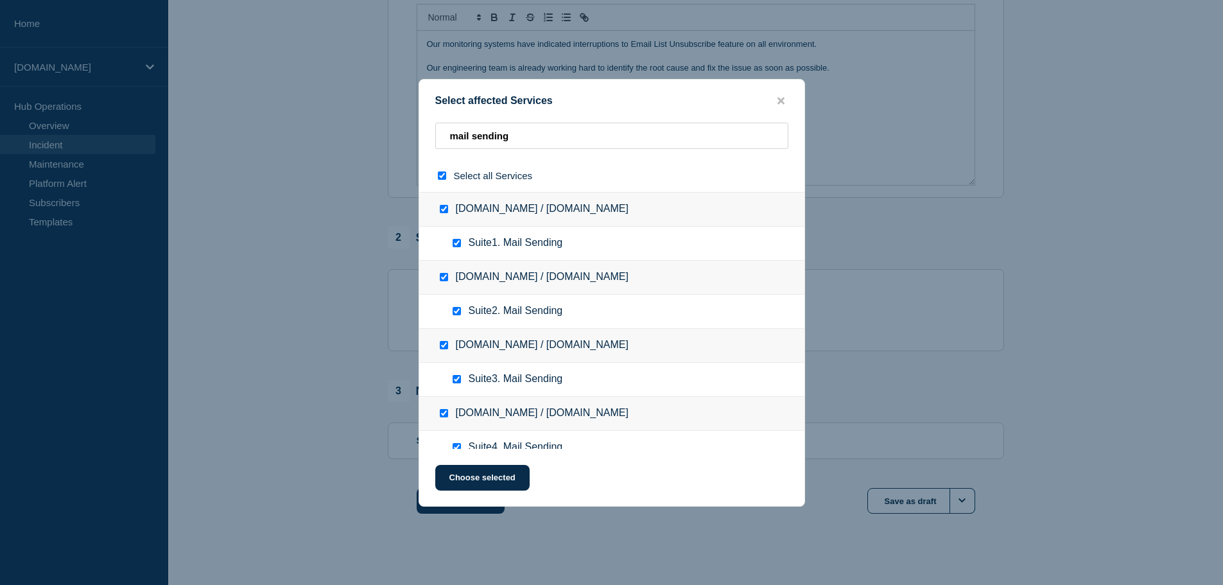
checkbox input "true"
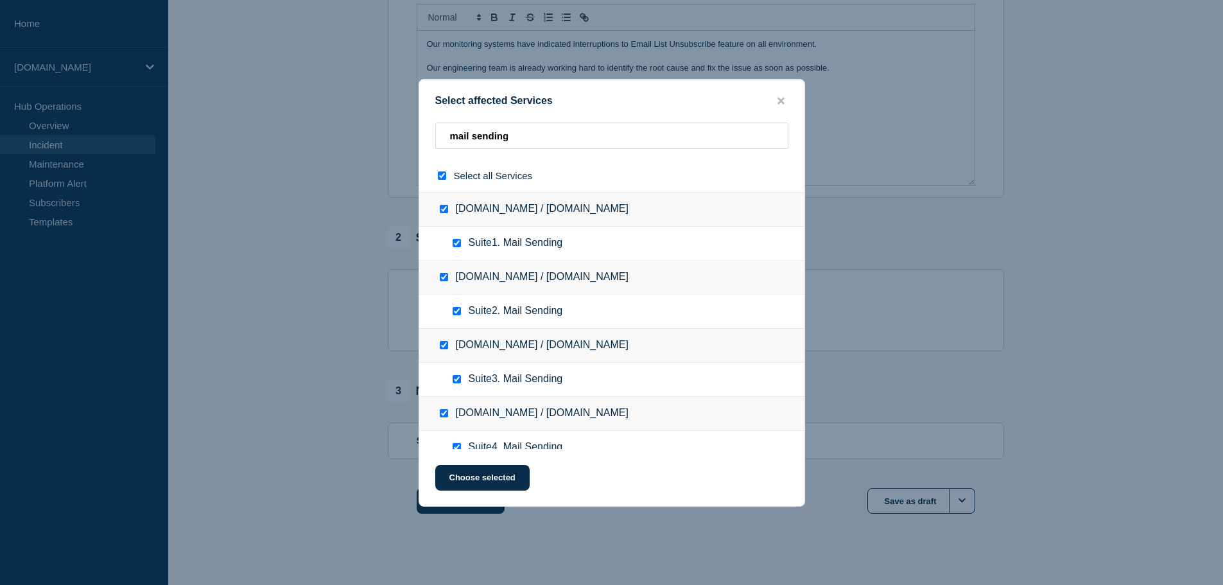
checkbox input "true"
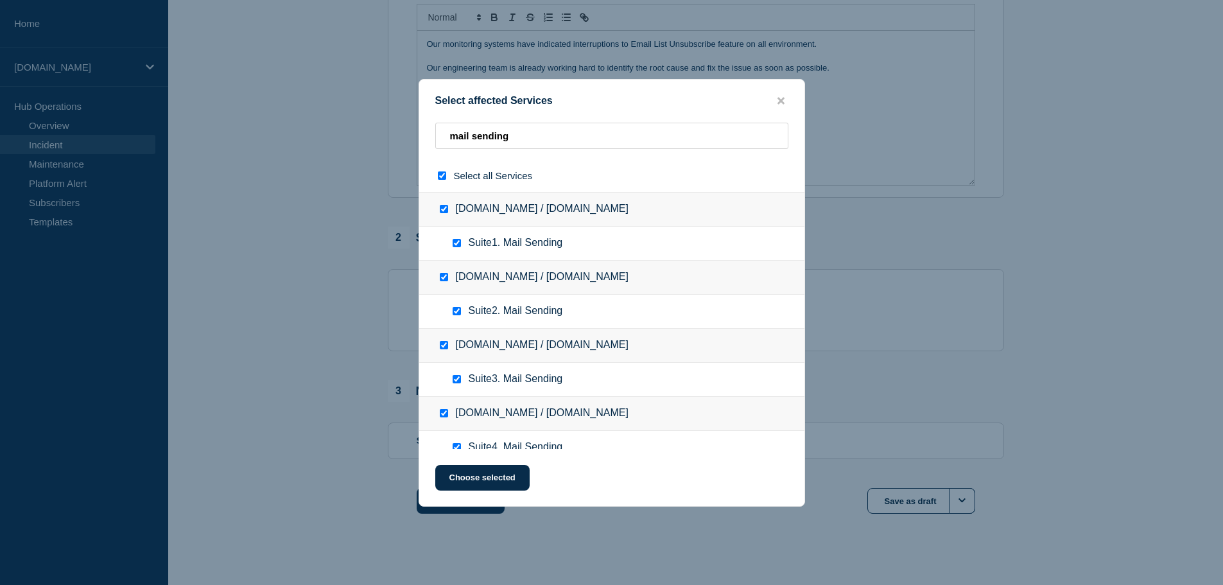
checkbox input "true"
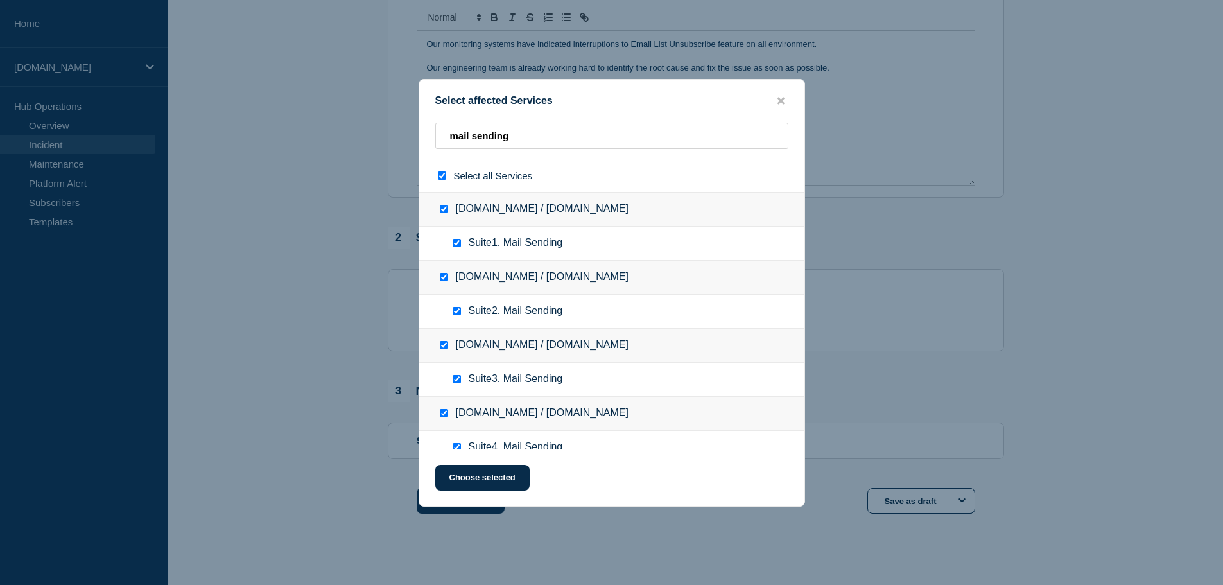
checkbox input "true"
click at [491, 480] on button "Choose selected" at bounding box center [482, 478] width 94 height 26
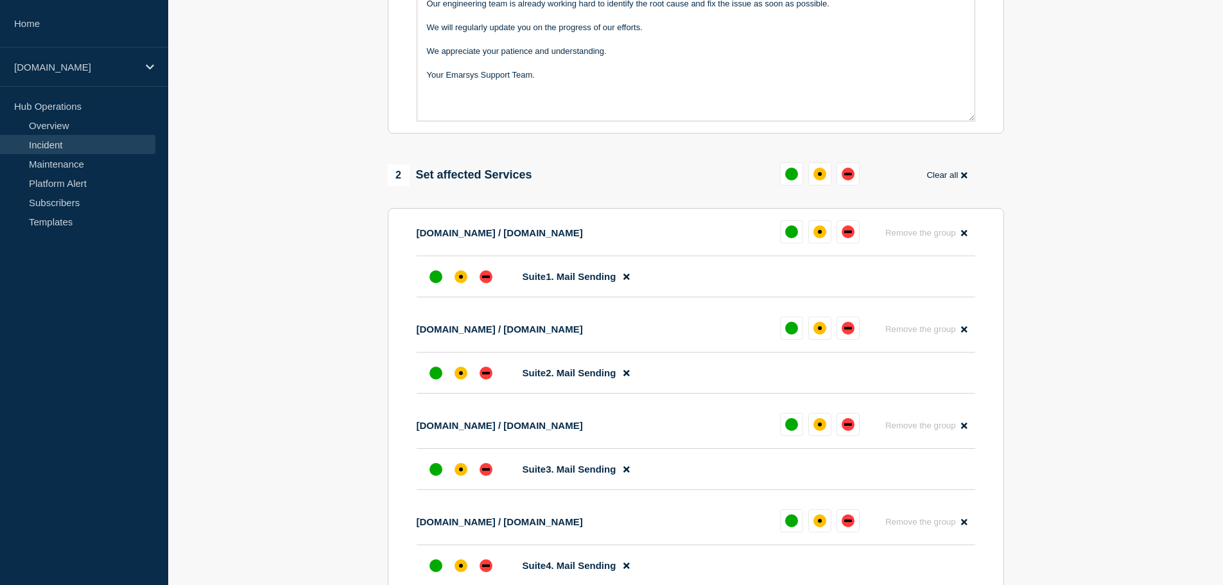
click at [963, 175] on icon at bounding box center [964, 175] width 6 height 6
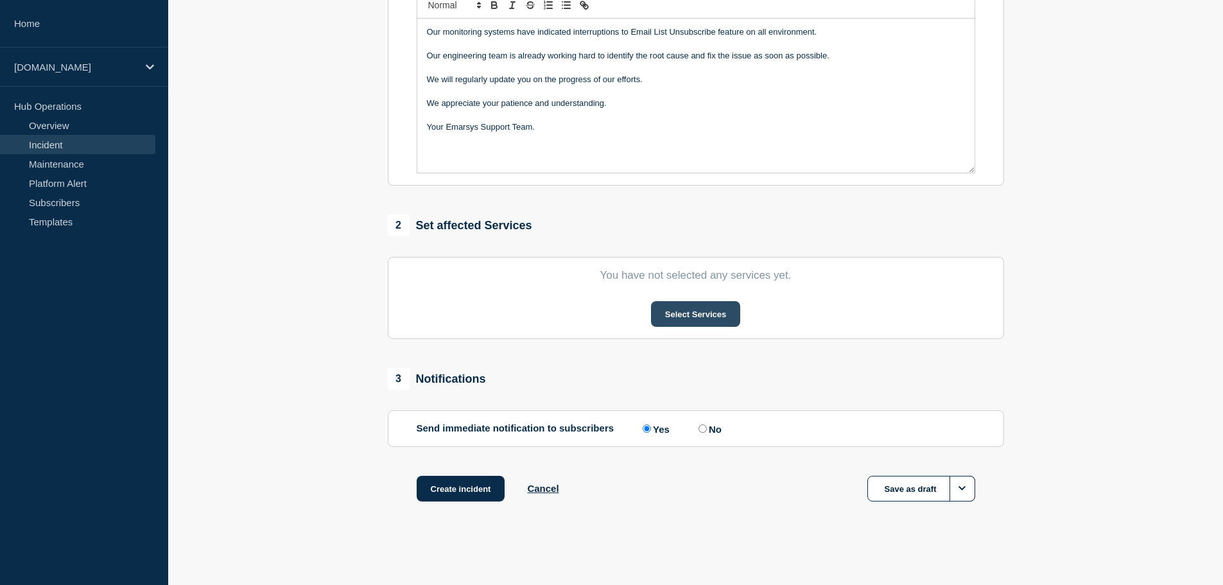
click at [703, 322] on button "Select Services" at bounding box center [695, 314] width 89 height 26
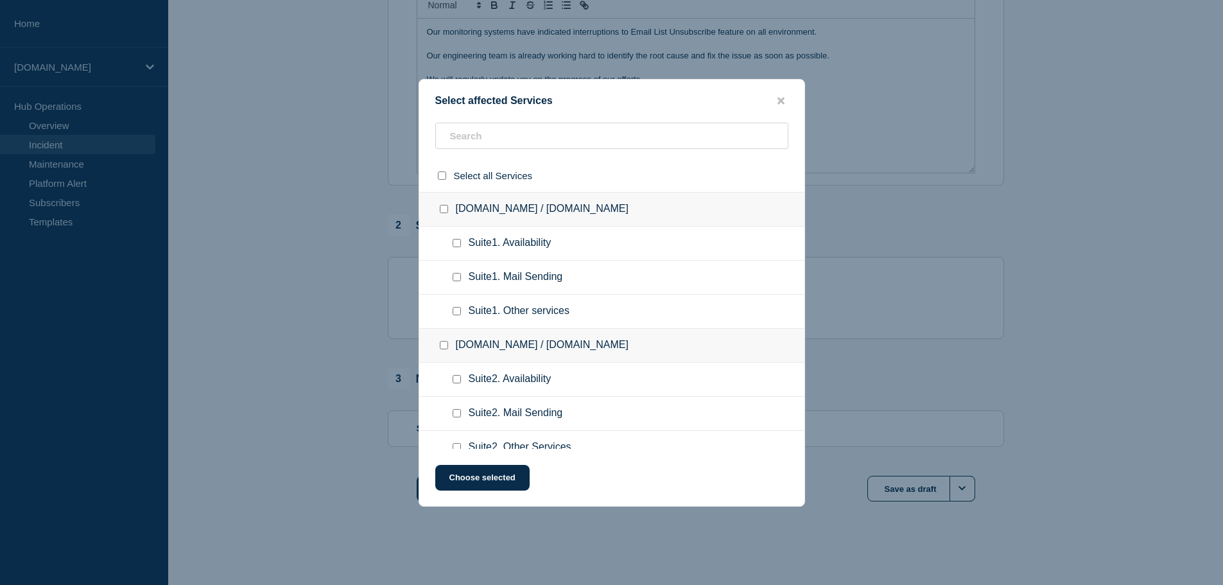
click at [563, 159] on div at bounding box center [611, 175] width 385 height 33
click at [557, 142] on input "text" at bounding box center [611, 136] width 353 height 26
type input "other"
click at [442, 175] on input "select all checkbox" at bounding box center [442, 175] width 8 height 8
checkbox input "true"
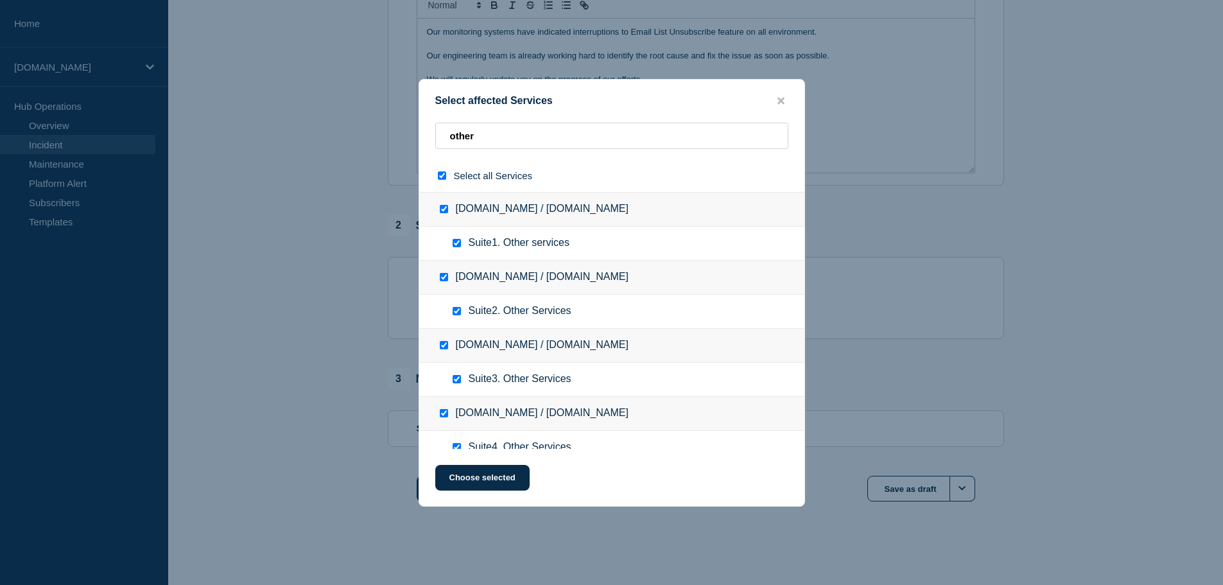
checkbox input "true"
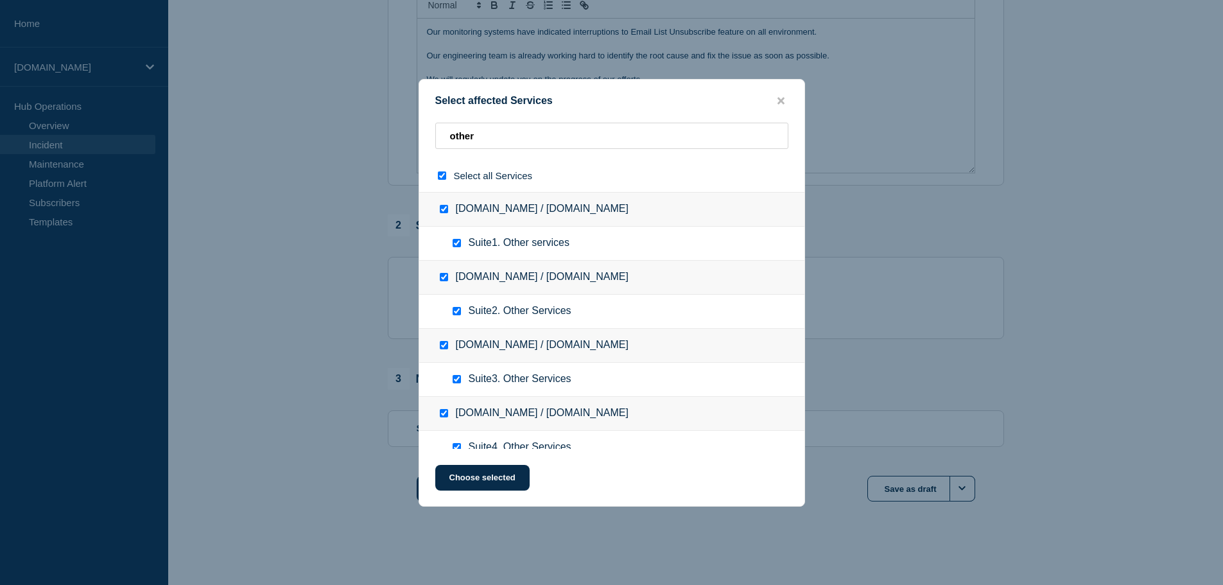
checkbox input "true"
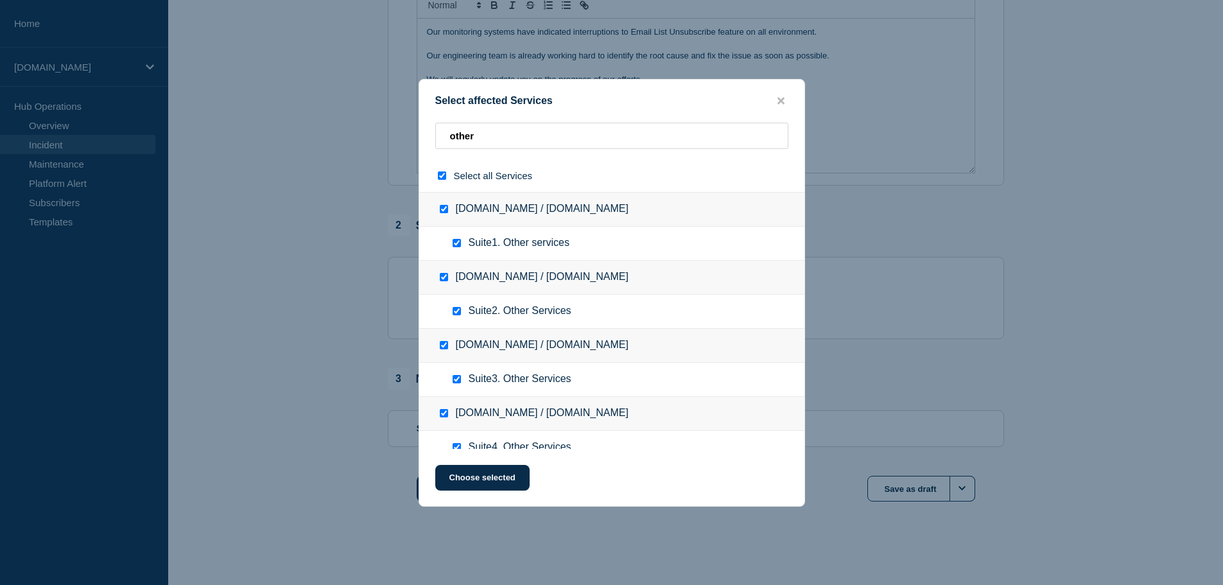
checkbox input "true"
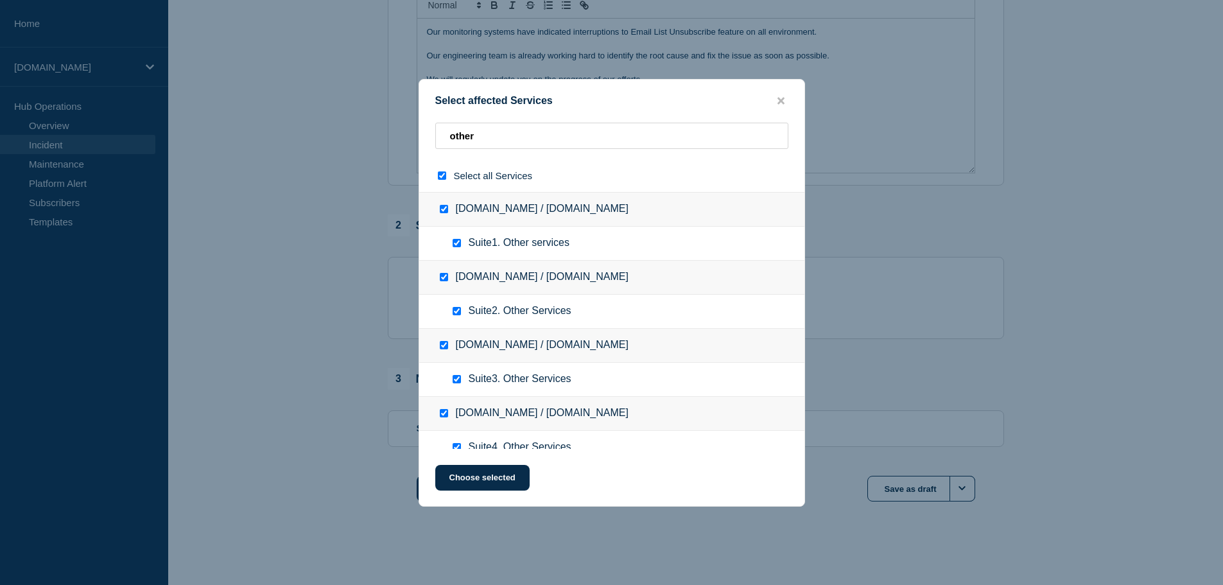
checkbox input "true"
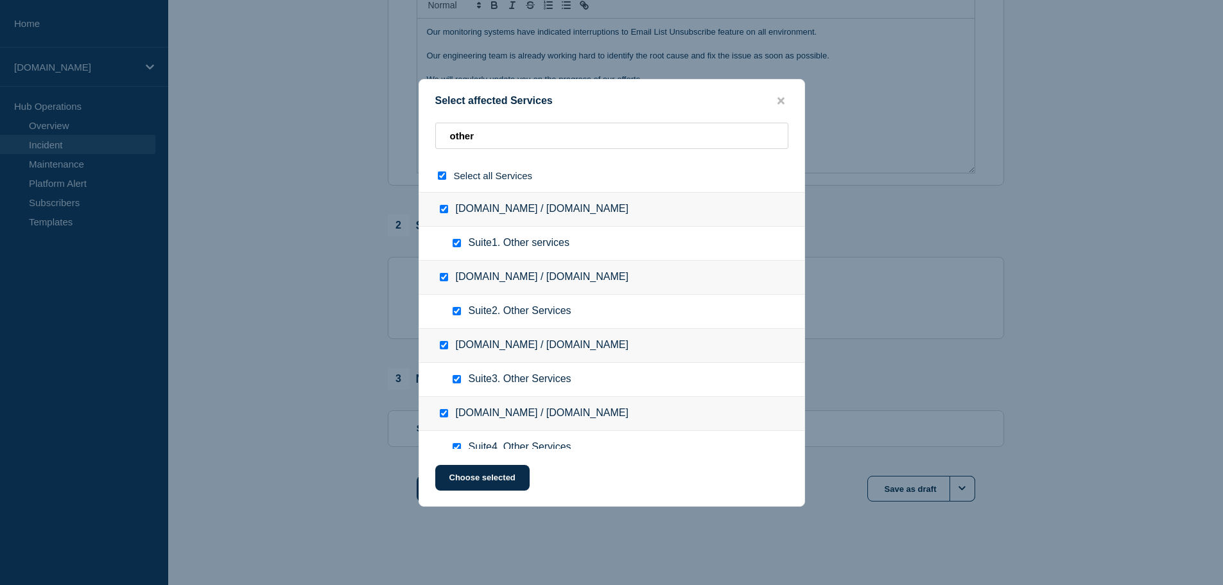
checkbox input "true"
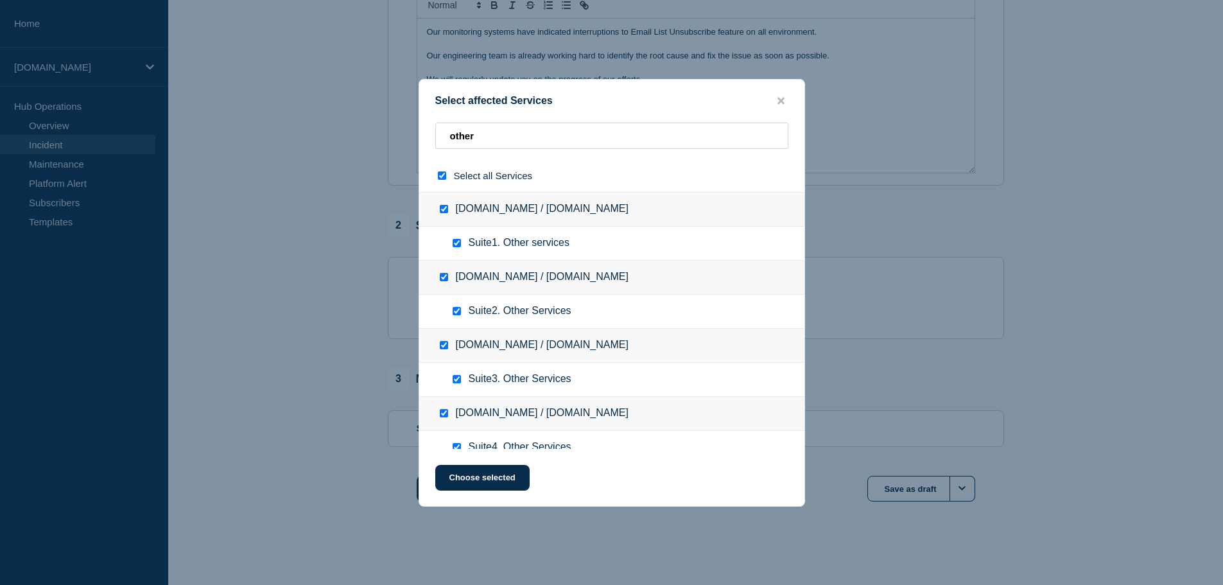
checkbox input "true"
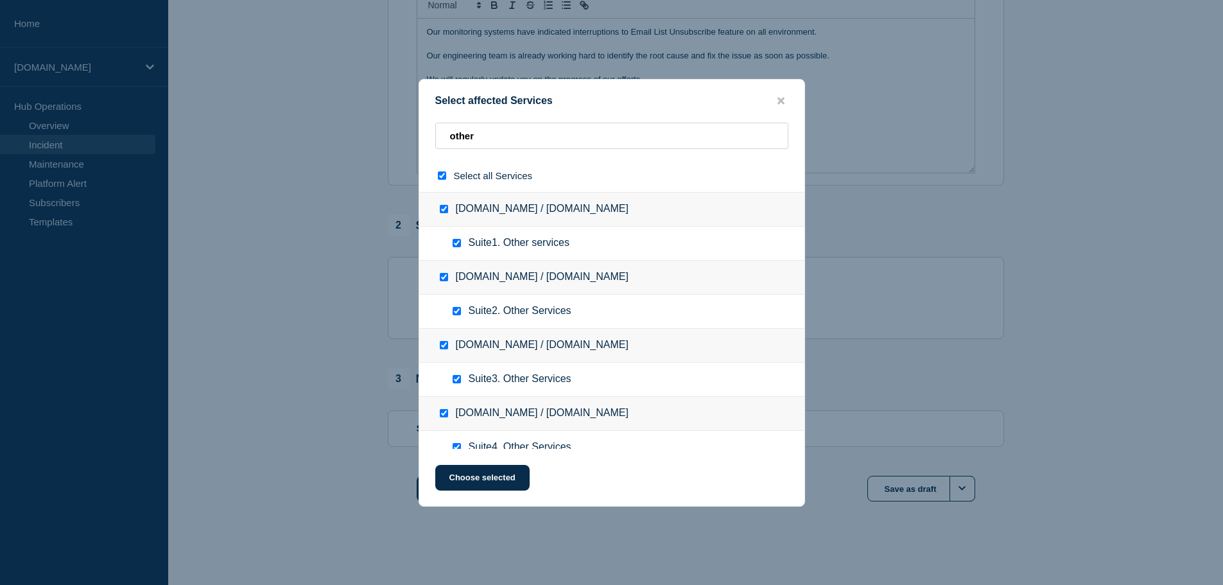
checkbox input "true"
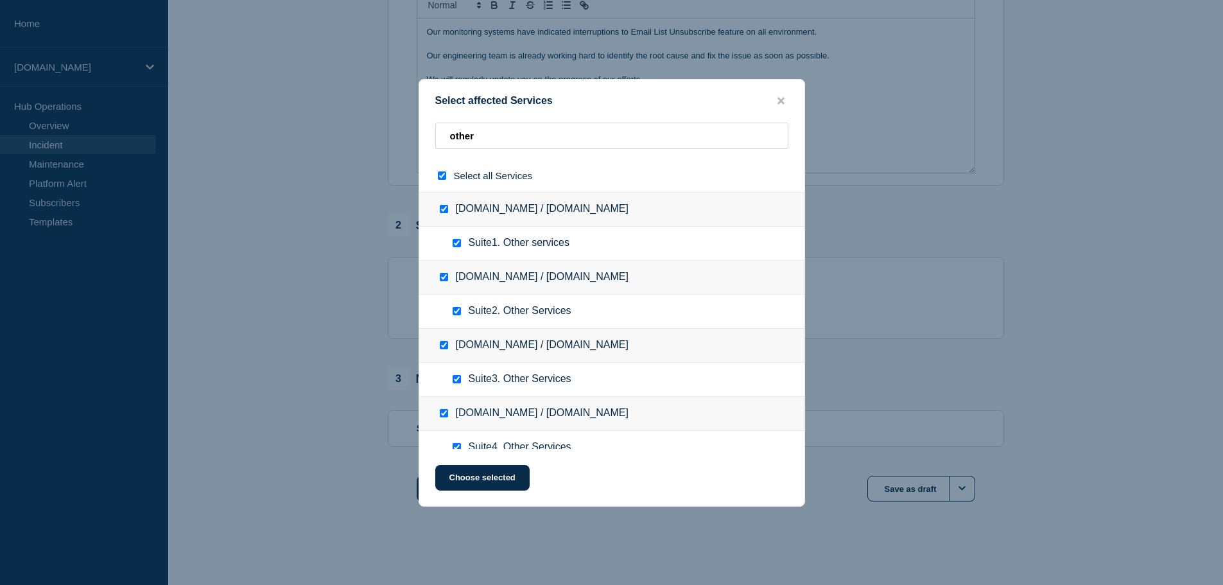
checkbox input "true"
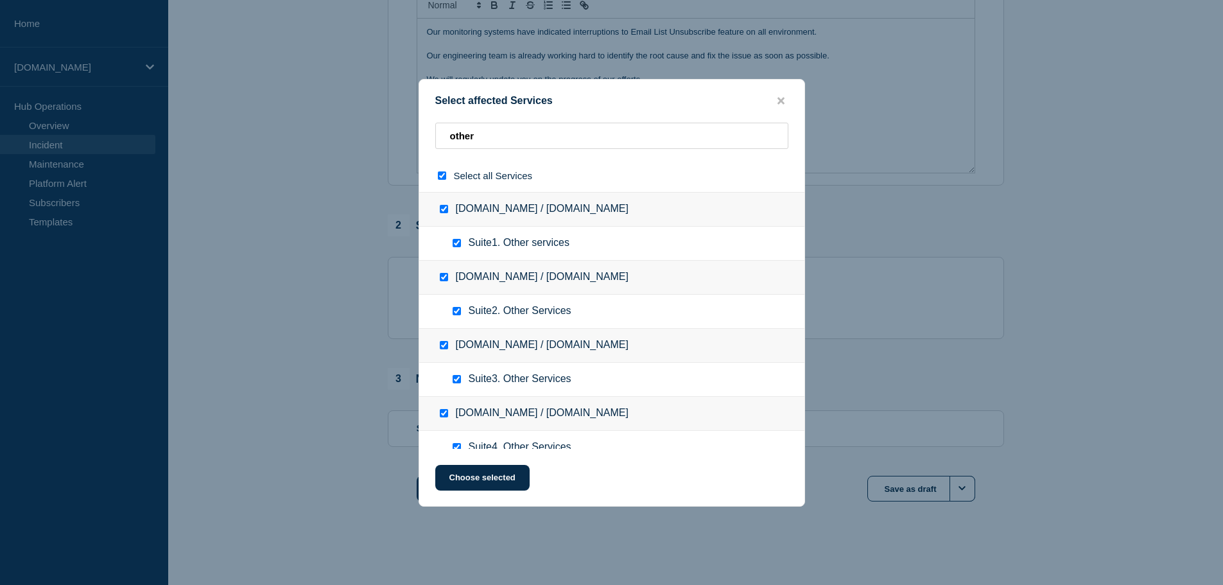
checkbox input "true"
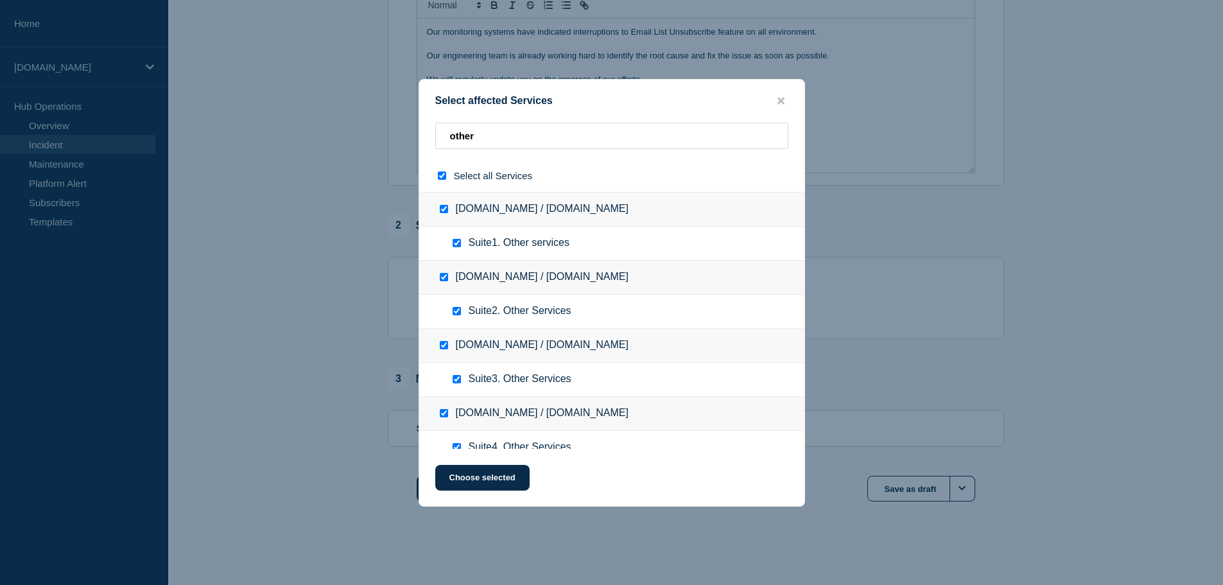
checkbox input "true"
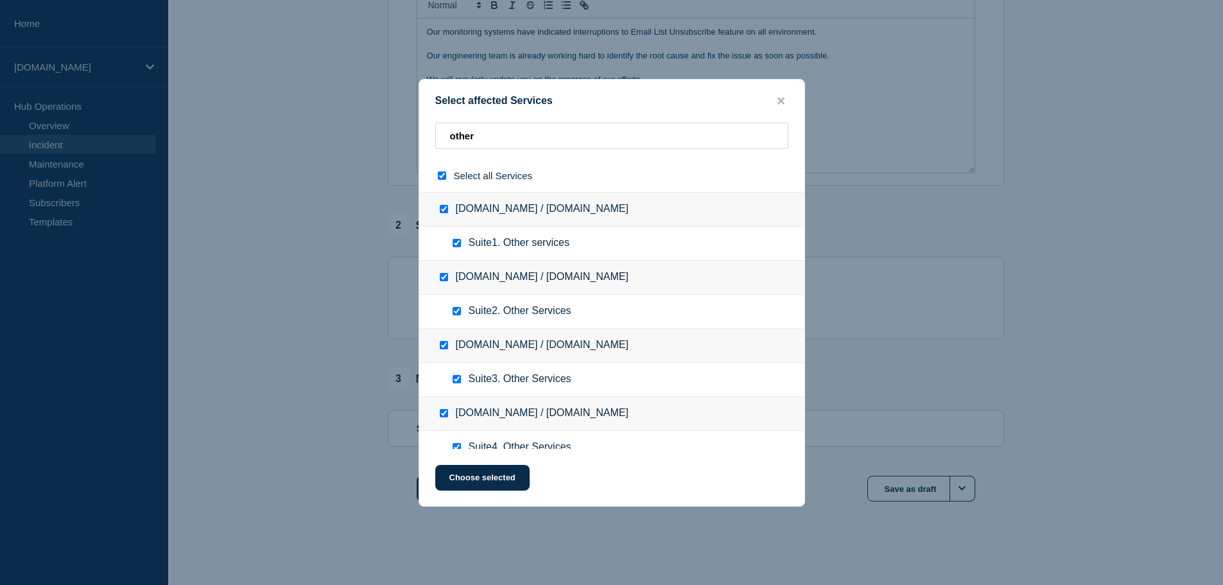
checkbox input "true"
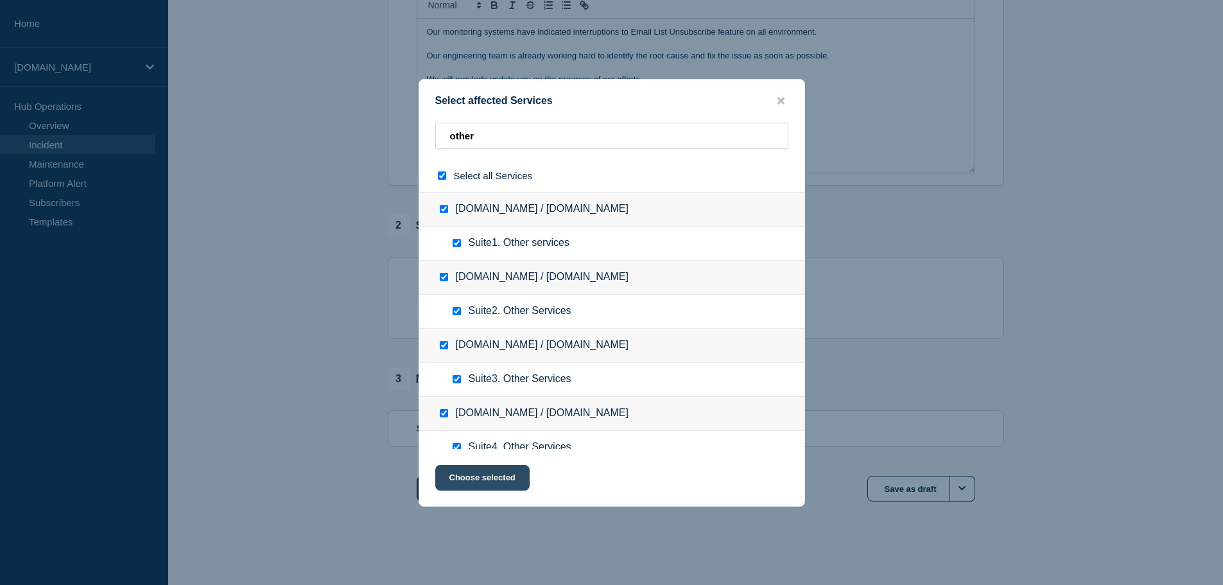
click at [509, 480] on button "Choose selected" at bounding box center [482, 478] width 94 height 26
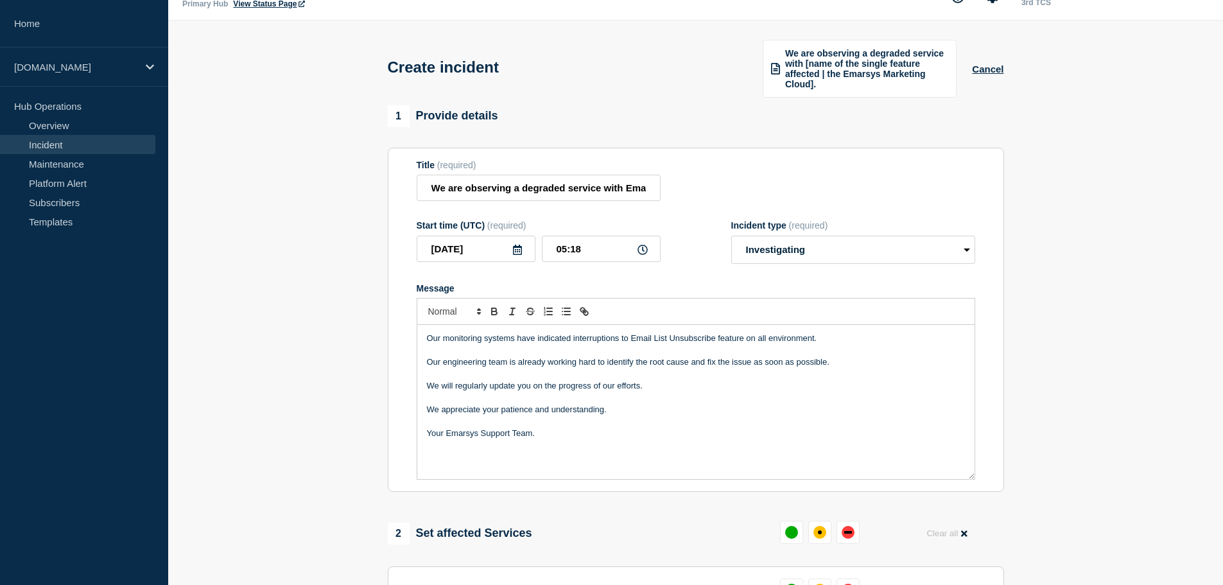
scroll to position [0, 0]
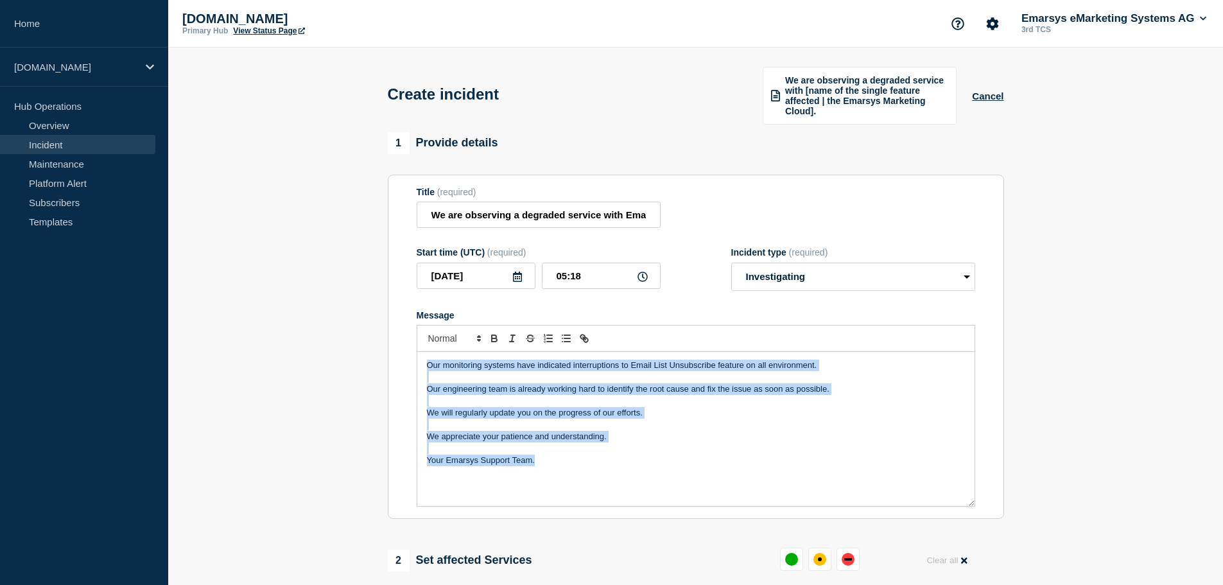
drag, startPoint x: 622, startPoint y: 466, endPoint x: 291, endPoint y: 305, distance: 367.9
copy div "Our monitoring systems have indicated interruptions to Email List Unsubscribe f…"
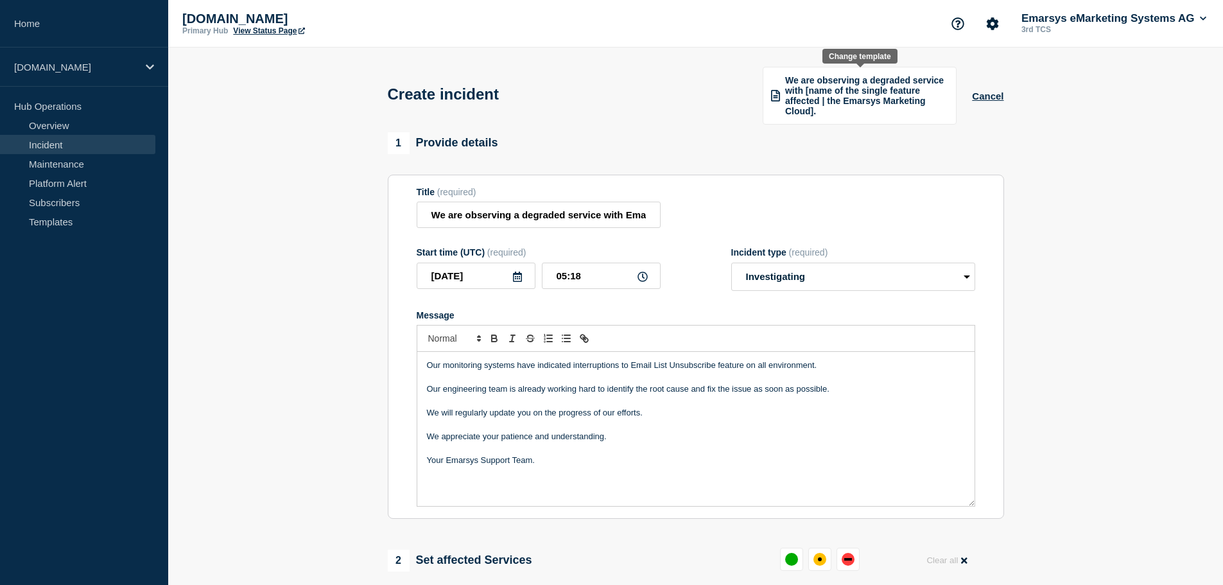
click at [846, 96] on span "We are observing a degraded service with [name of the single feature affected |…" at bounding box center [866, 95] width 163 height 41
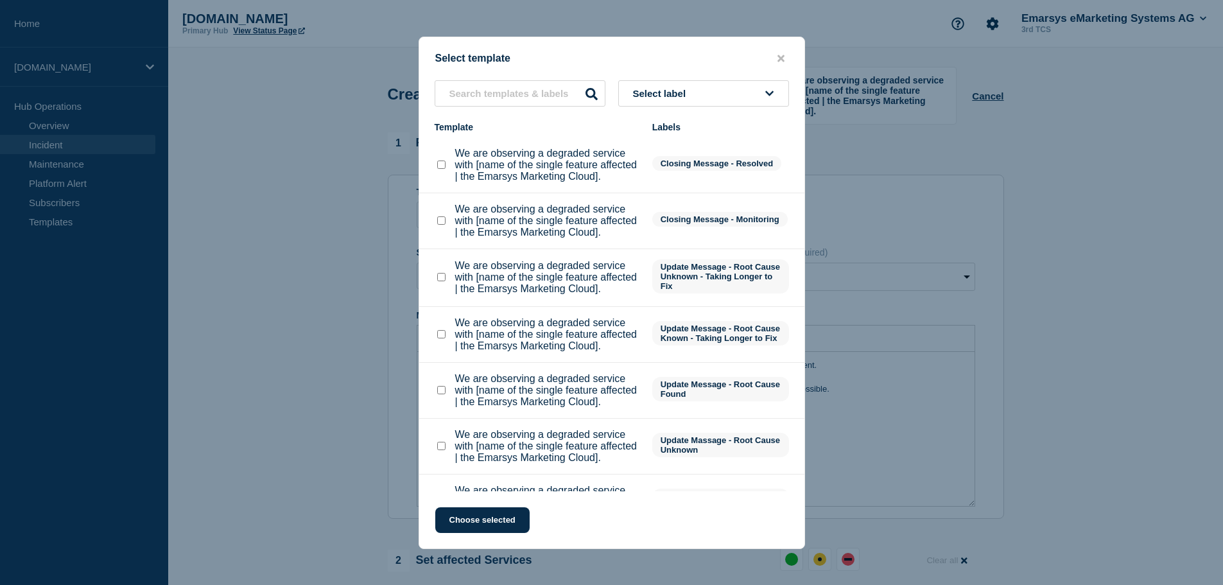
scroll to position [253, 0]
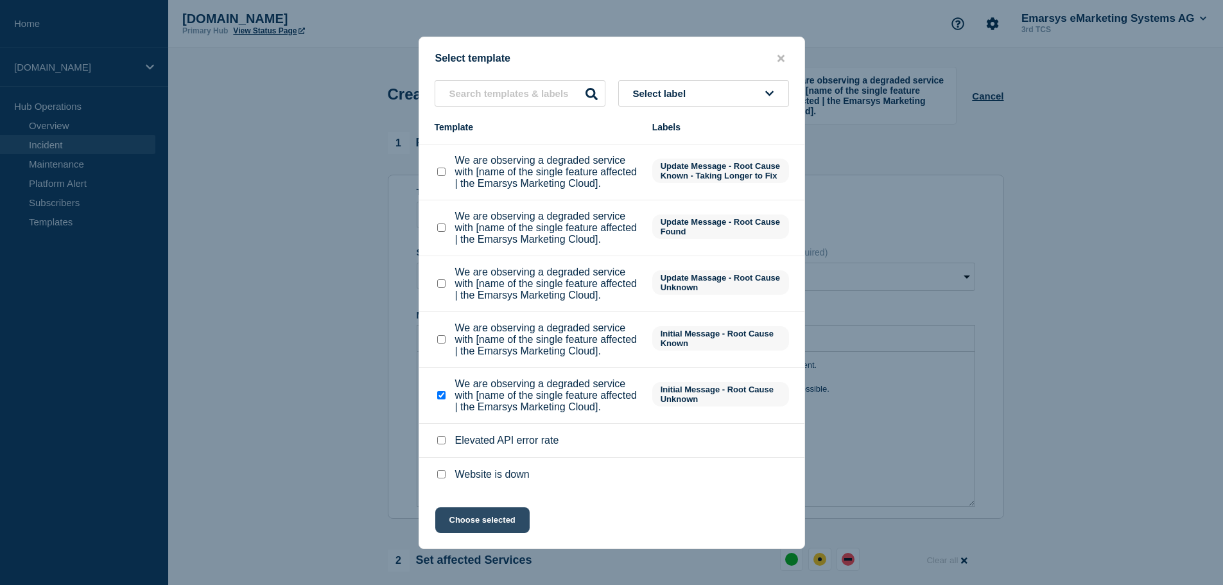
click at [498, 520] on button "Choose selected" at bounding box center [482, 520] width 94 height 26
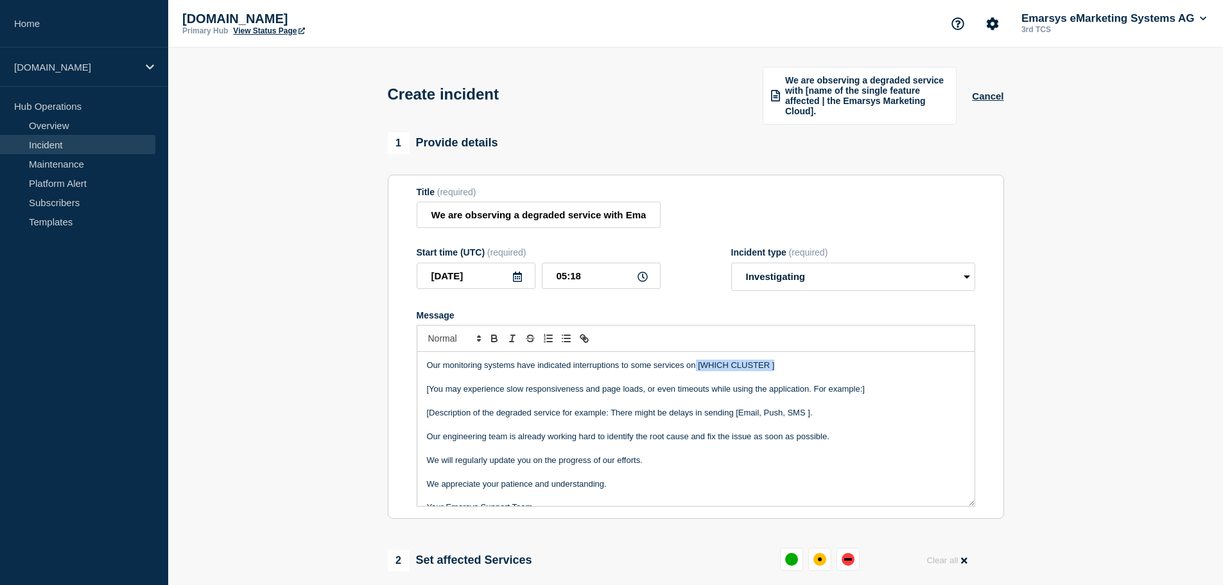
drag, startPoint x: 697, startPoint y: 366, endPoint x: 806, endPoint y: 359, distance: 109.4
click at [806, 359] on div "Our monitoring systems have indicated interruptions to some services on [WHICH …" at bounding box center [695, 429] width 557 height 154
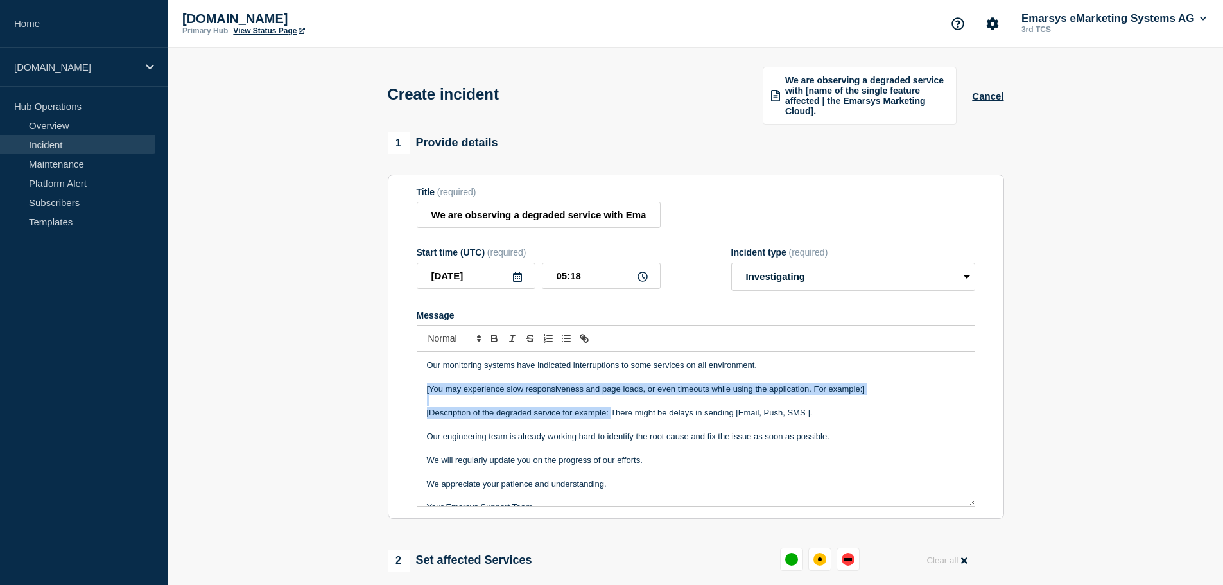
drag, startPoint x: 612, startPoint y: 413, endPoint x: 489, endPoint y: 390, distance: 125.3
click at [413, 385] on section "Title (required) We are observing a degraded service with Email List Unsubscrib…" at bounding box center [696, 347] width 617 height 345
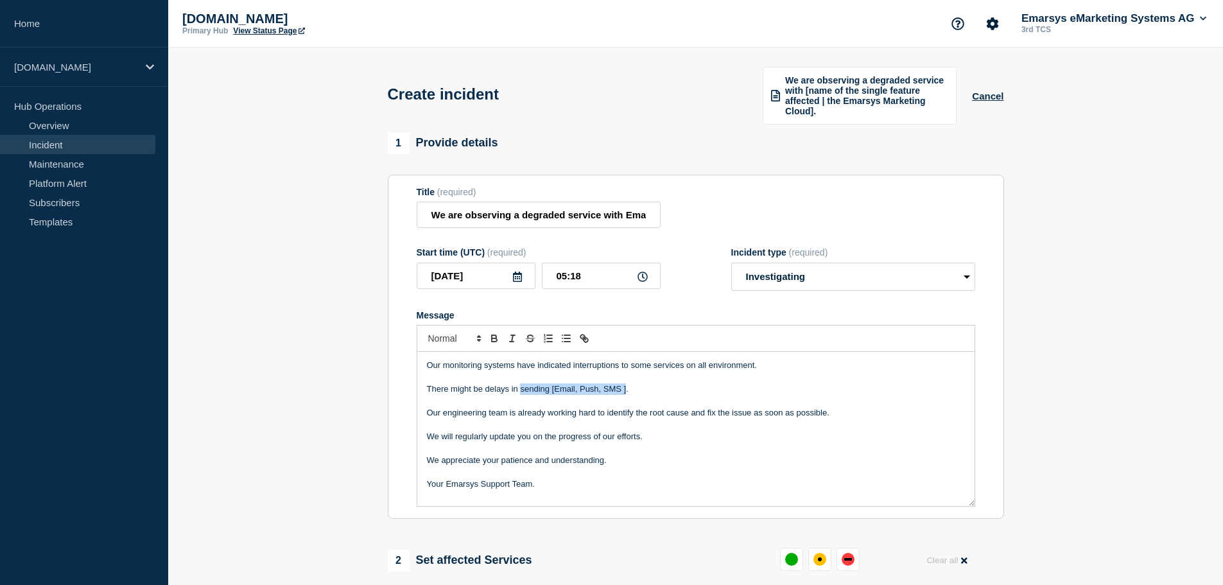
drag, startPoint x: 521, startPoint y: 389, endPoint x: 626, endPoint y: 389, distance: 104.7
click at [626, 389] on p "There might be delays in sending [Email, Push, SMS ]." at bounding box center [696, 389] width 538 height 12
drag, startPoint x: 627, startPoint y: 216, endPoint x: 651, endPoint y: 216, distance: 23.8
click at [651, 216] on input "We are observing a degraded service with Email List Unsubscribe feature." at bounding box center [539, 215] width 244 height 26
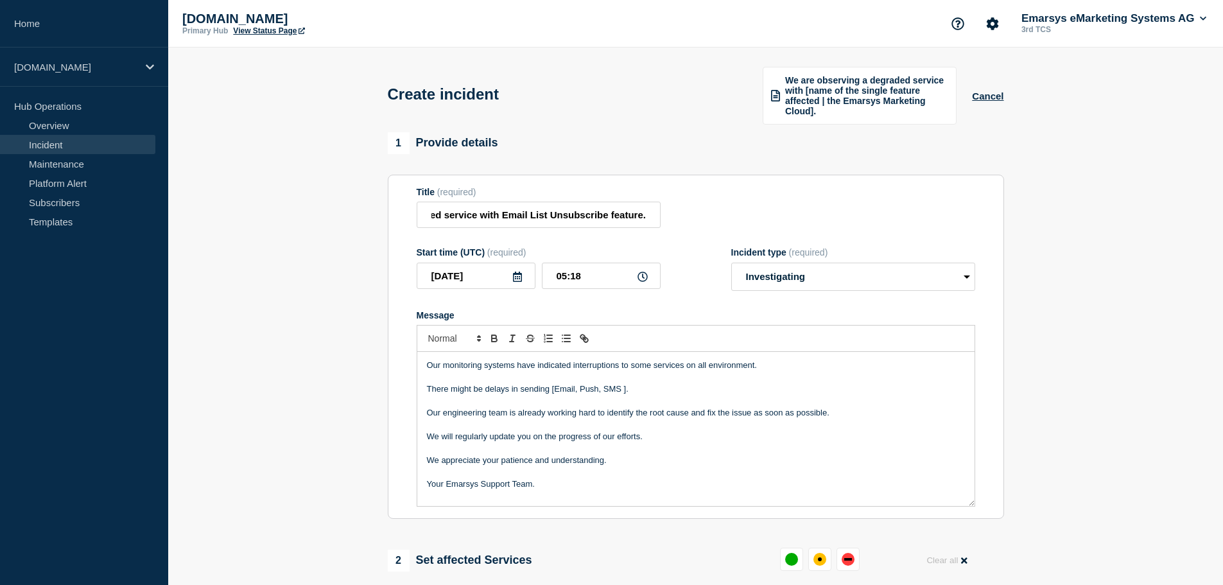
scroll to position [0, 0]
drag, startPoint x: 520, startPoint y: 389, endPoint x: 627, endPoint y: 390, distance: 106.6
click at [627, 390] on p "There might be delays in sending [Email, Push, SMS ]." at bounding box center [696, 389] width 538 height 12
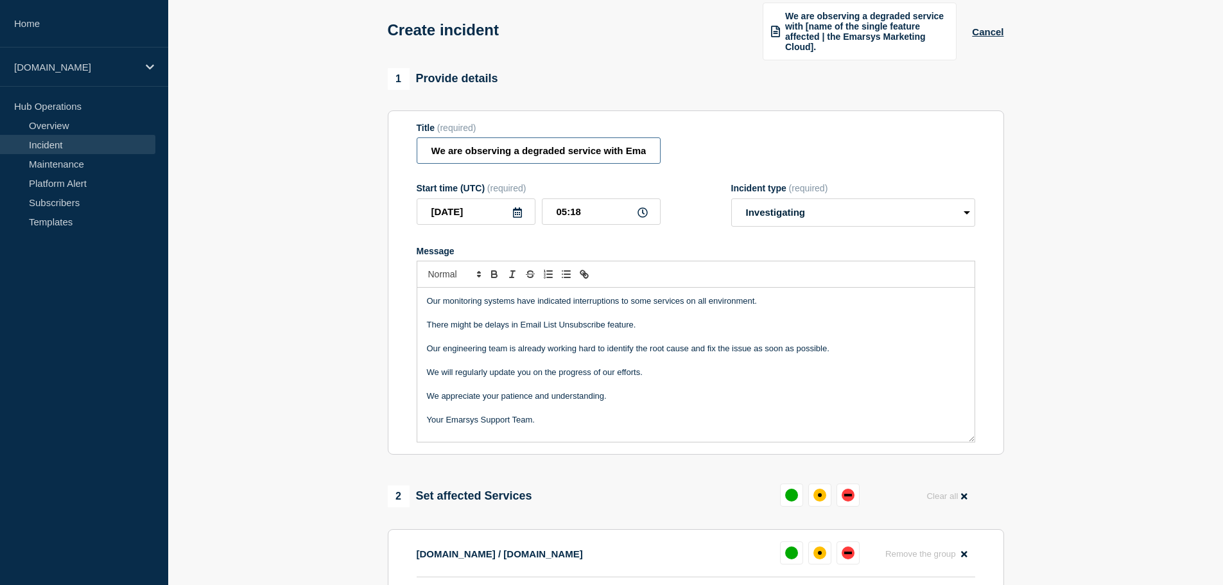
scroll to position [0, 124]
drag, startPoint x: 620, startPoint y: 151, endPoint x: 741, endPoint y: 156, distance: 121.5
click at [741, 156] on div "Title (required) We are observing a degraded service with Email List Unsubscrib…" at bounding box center [696, 144] width 559 height 42
click at [712, 363] on p "Message" at bounding box center [696, 360] width 538 height 12
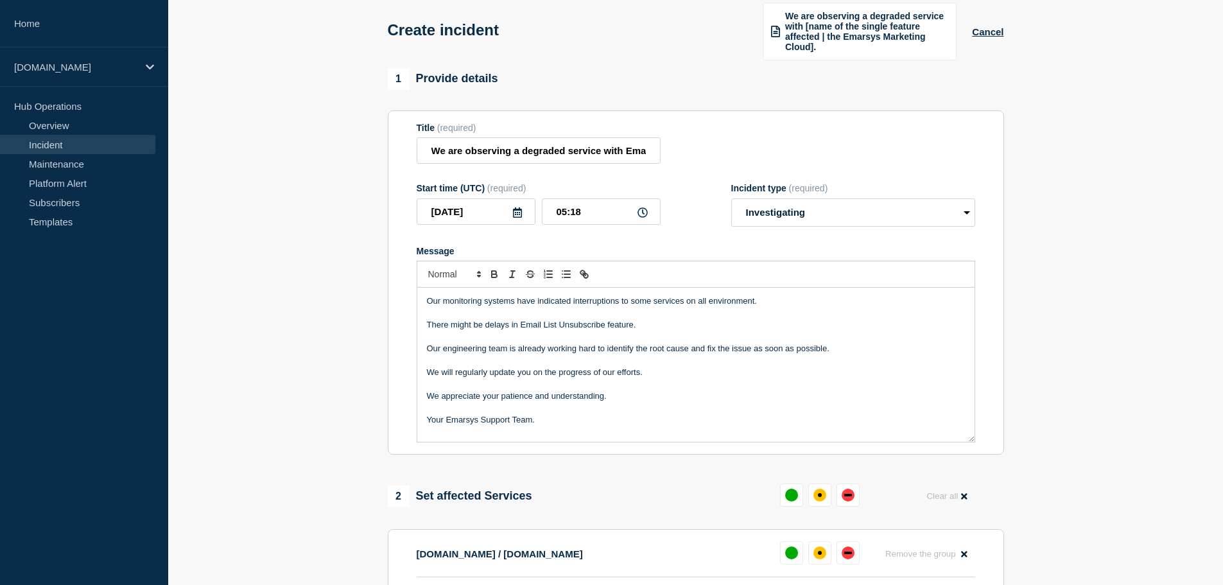
click at [709, 328] on p "There might be delays in Email List Unsubscribe feature." at bounding box center [696, 325] width 538 height 12
click at [848, 347] on p "Our engineering team is already working hard to identify the root cause and fix…" at bounding box center [696, 349] width 538 height 12
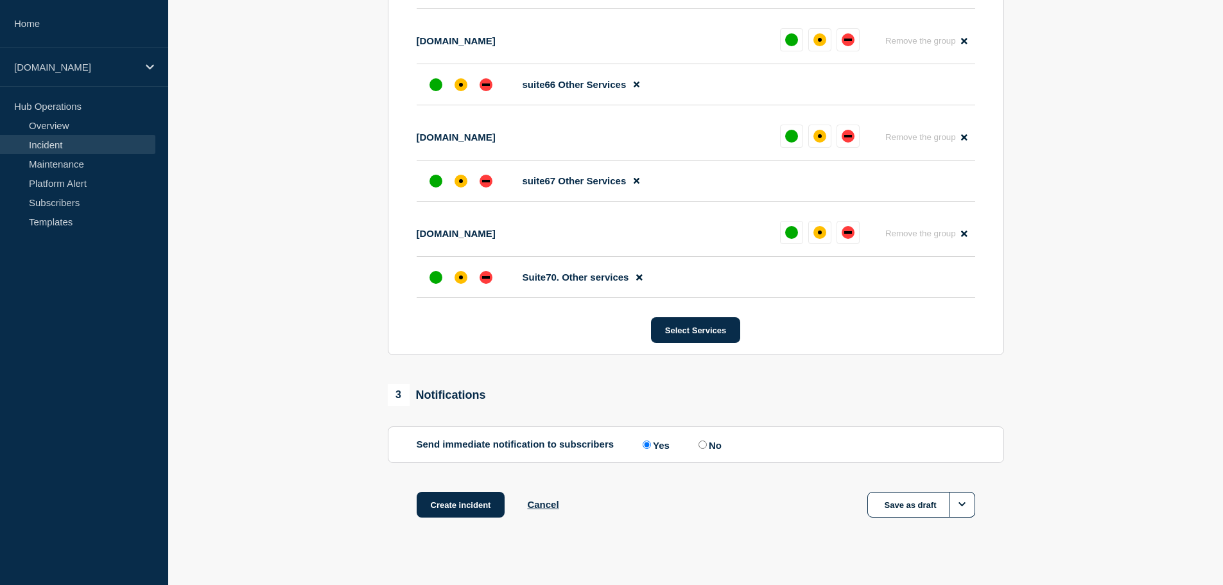
scroll to position [6855, 0]
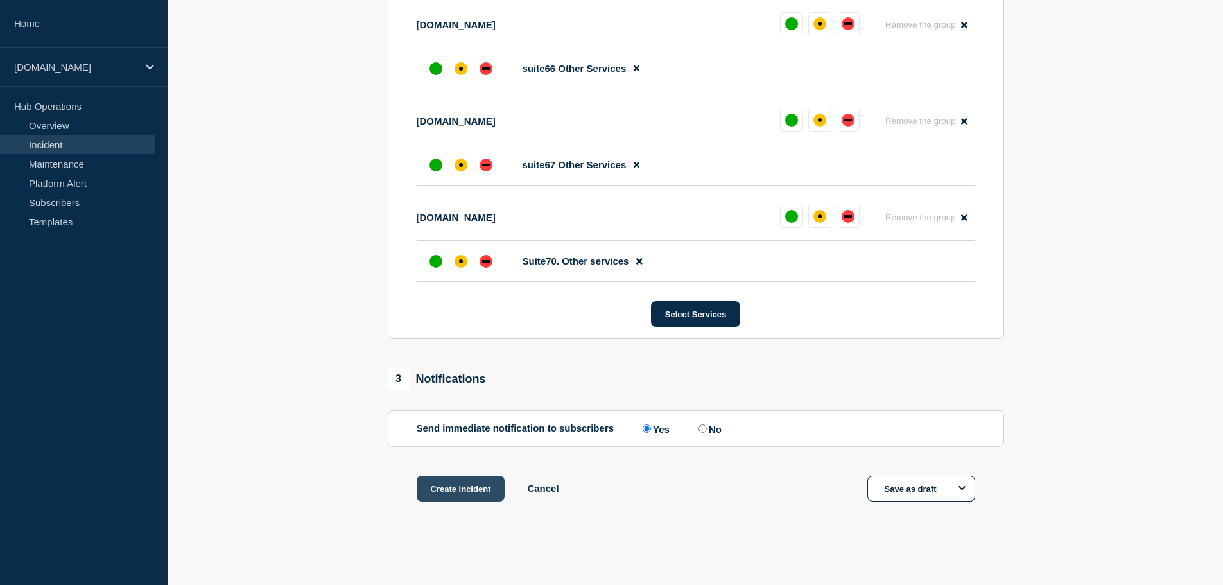
click at [466, 492] on button "Create incident" at bounding box center [461, 489] width 89 height 26
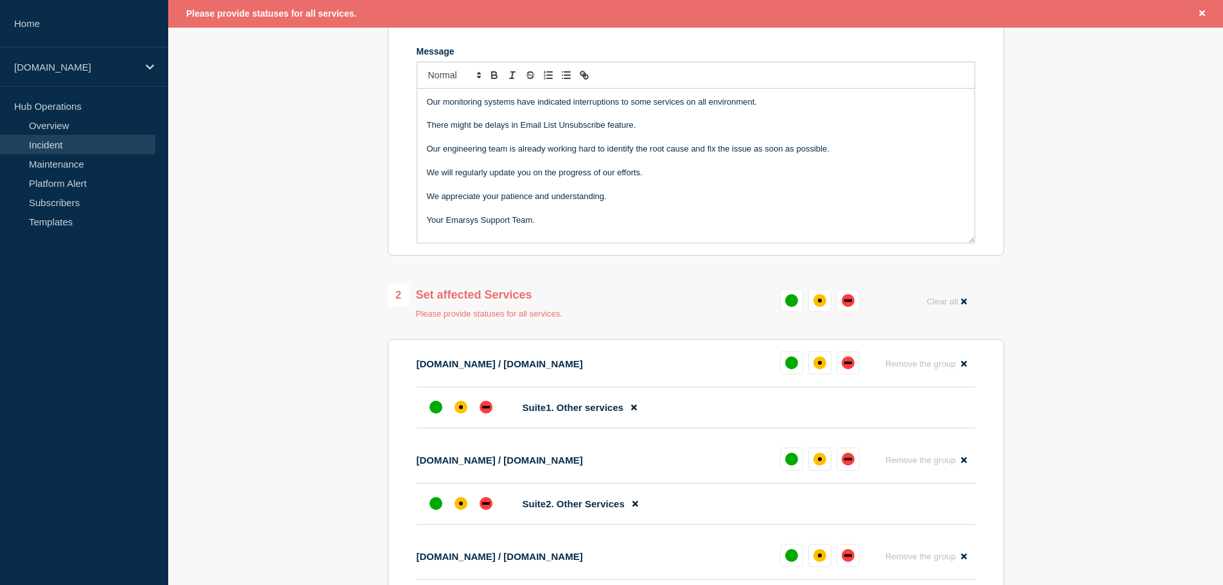
scroll to position [321, 0]
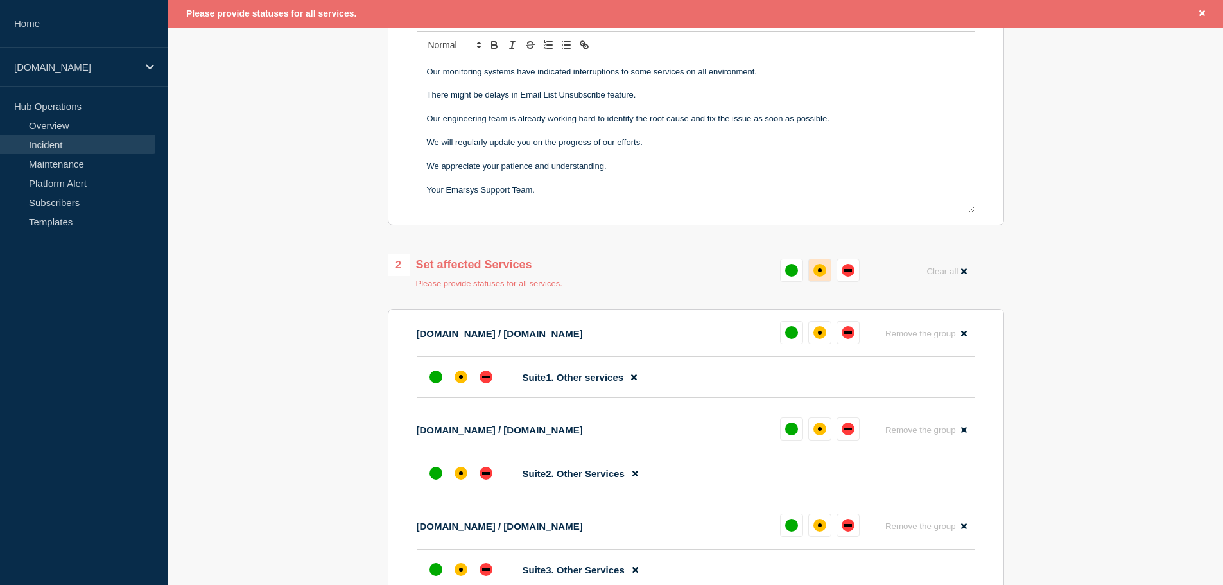
click at [823, 273] on div "affected" at bounding box center [820, 270] width 13 height 13
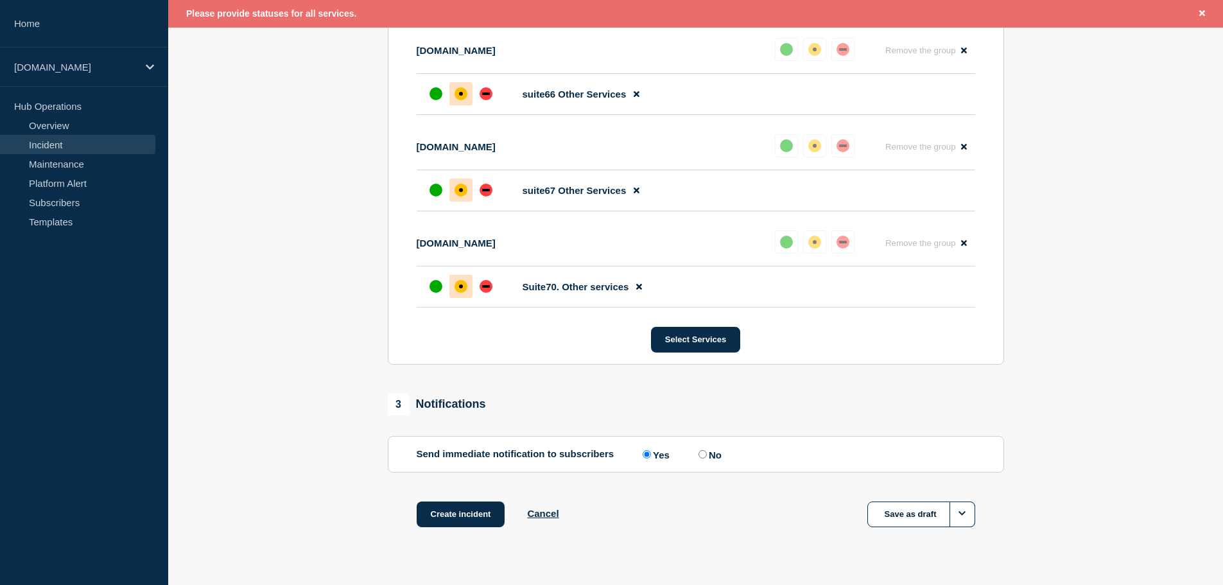
scroll to position [6882, 0]
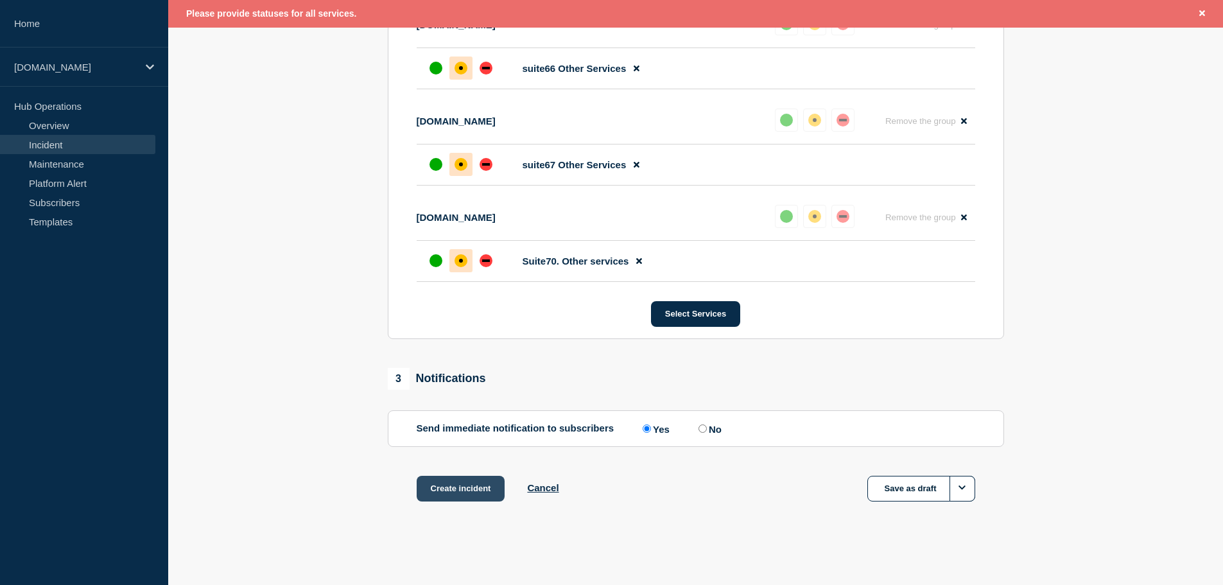
click at [458, 491] on button "Create incident" at bounding box center [461, 489] width 89 height 26
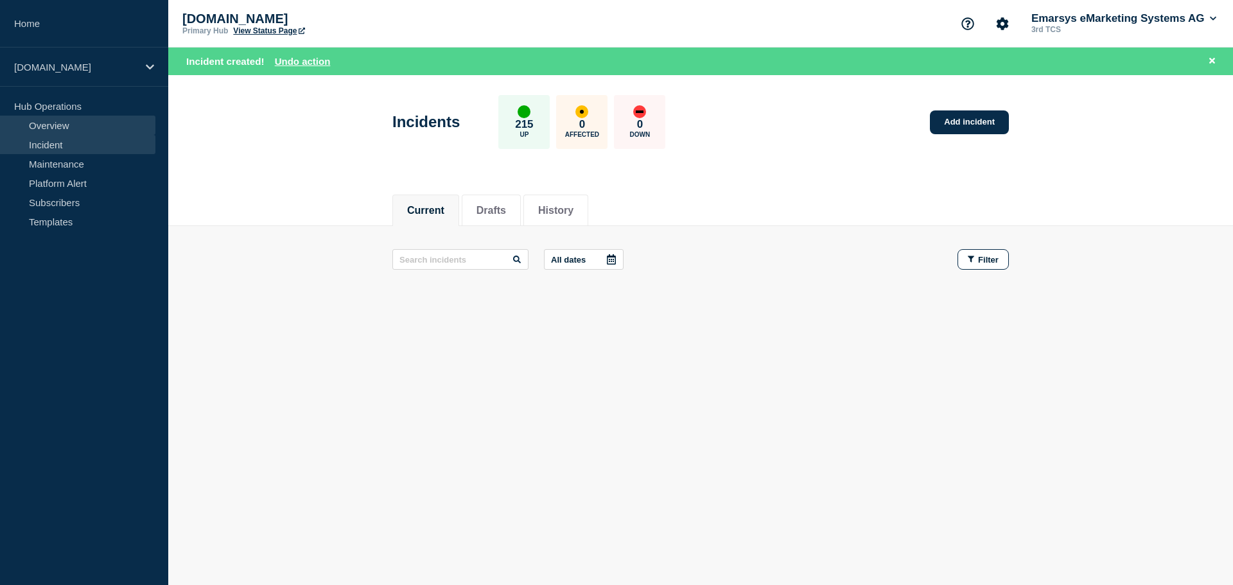
click at [66, 127] on link "Overview" at bounding box center [77, 125] width 155 height 19
